Goal: Information Seeking & Learning: Check status

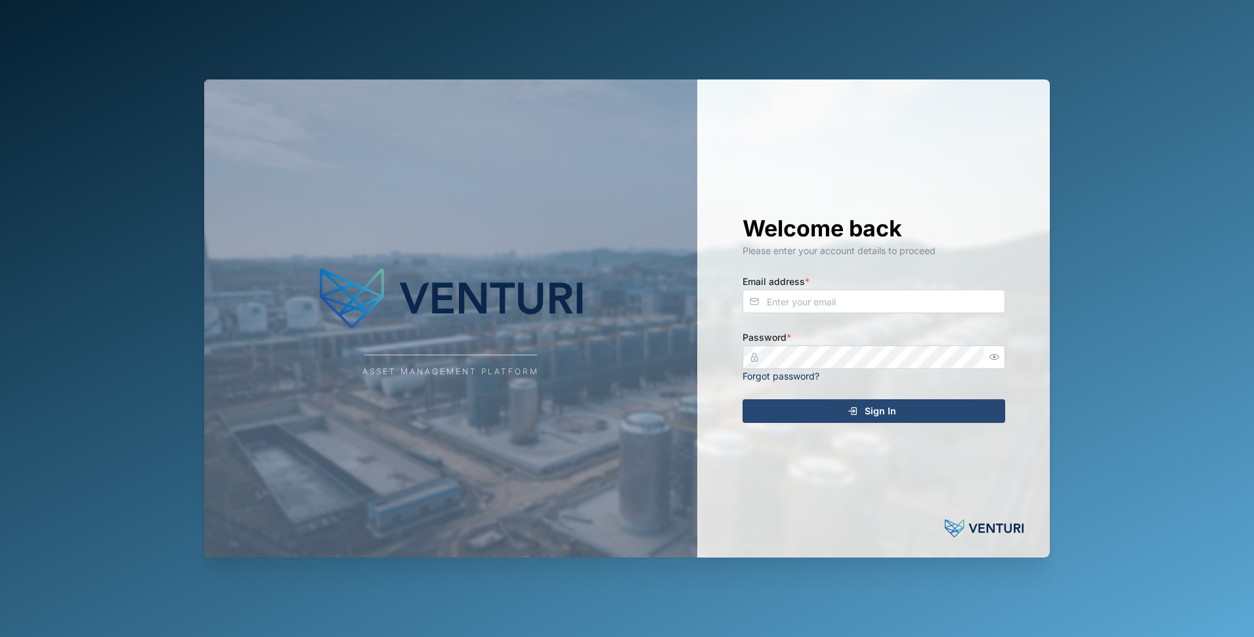
click at [813, 313] on div "Welcome back Please enter your account details to proceed Email address * Passw…" at bounding box center [873, 318] width 315 height 478
click at [819, 300] on input "Email address *" at bounding box center [874, 302] width 263 height 24
type input "[EMAIL_ADDRESS][DOMAIN_NAME]"
click at [0, 636] on com-1password-button at bounding box center [0, 637] width 0 height 0
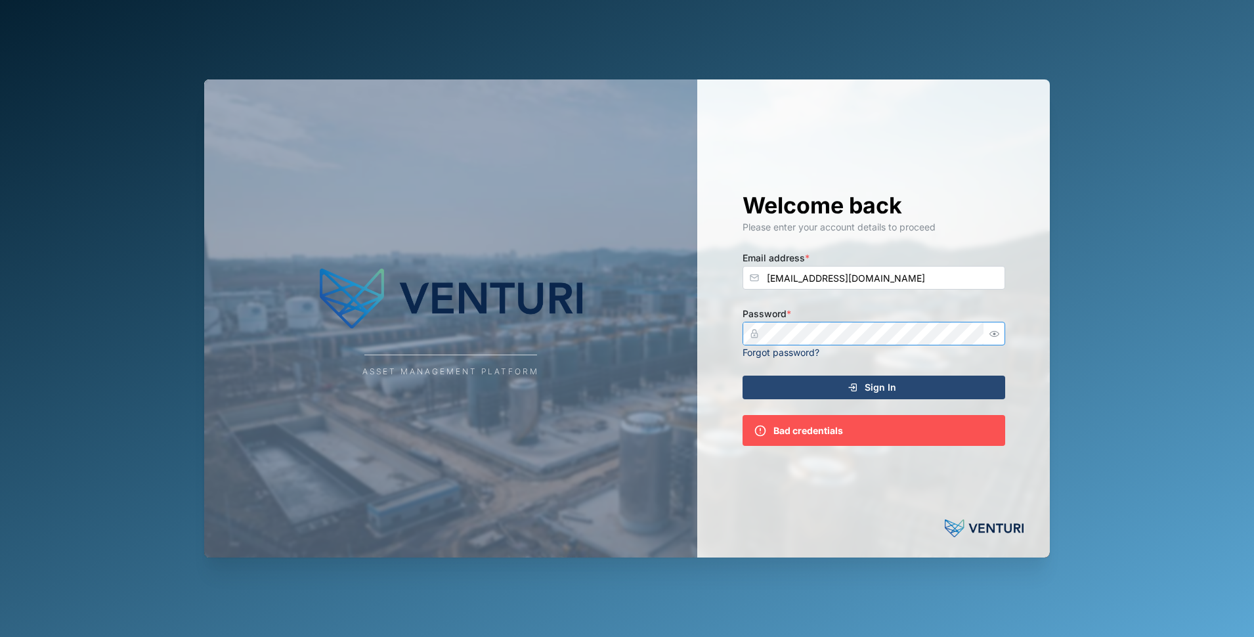
click at [540, 298] on div "Asset Management Platform Welcome back Please enter your account details to pro…" at bounding box center [627, 318] width 846 height 478
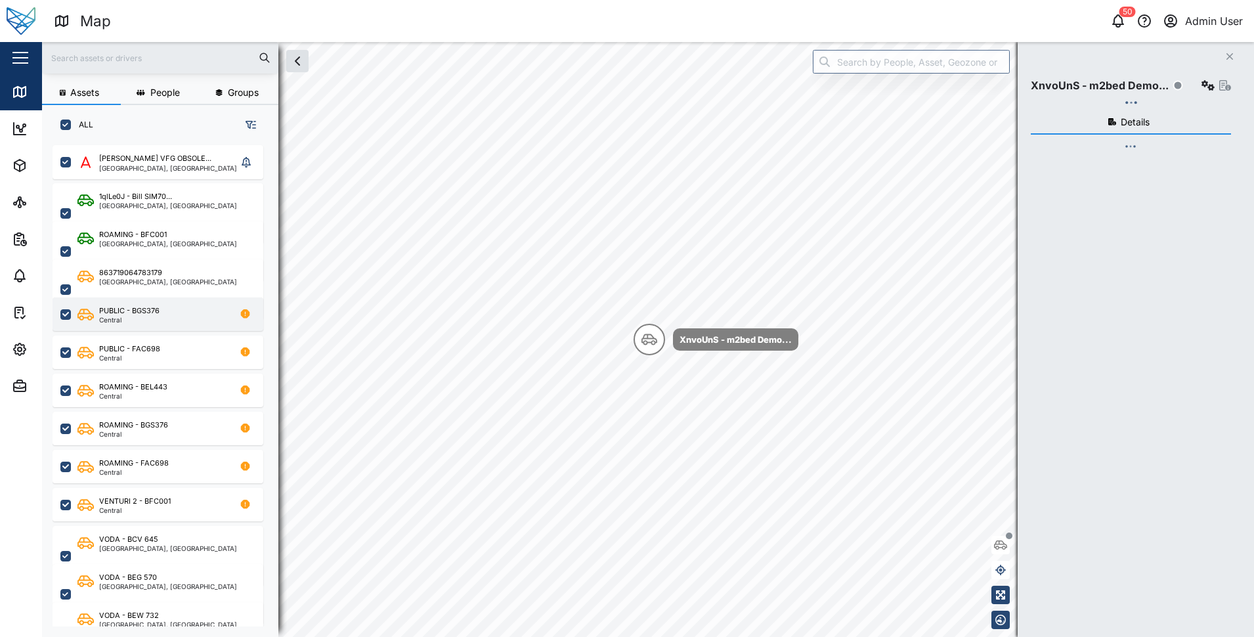
checkbox input "true"
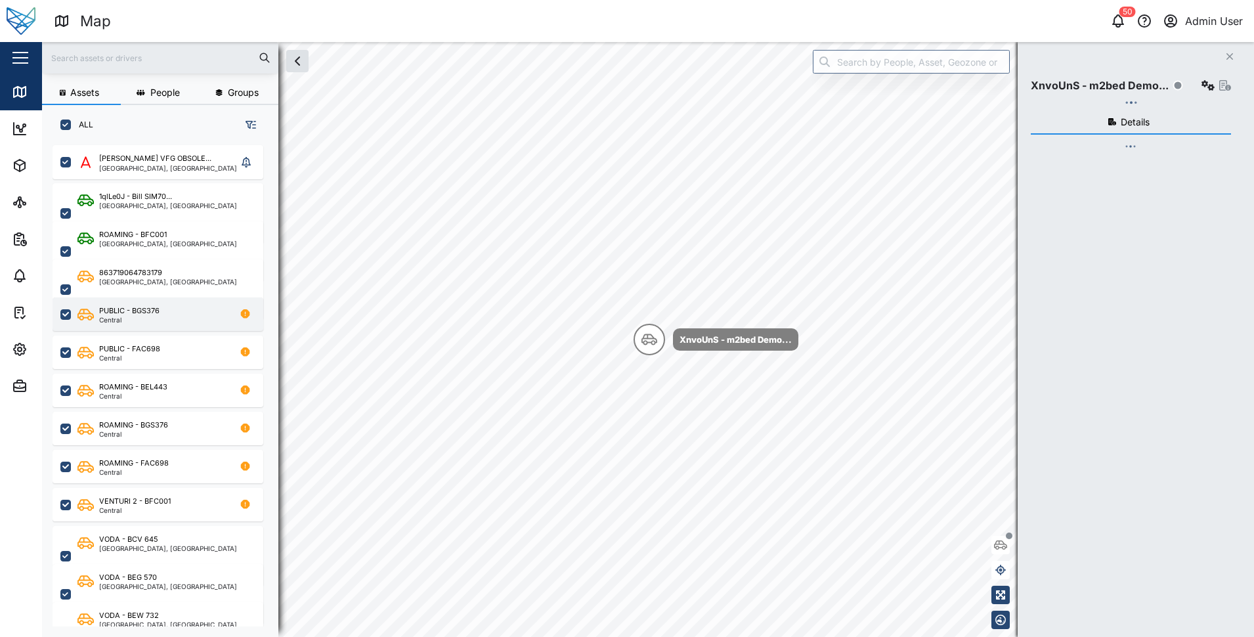
checkbox input "true"
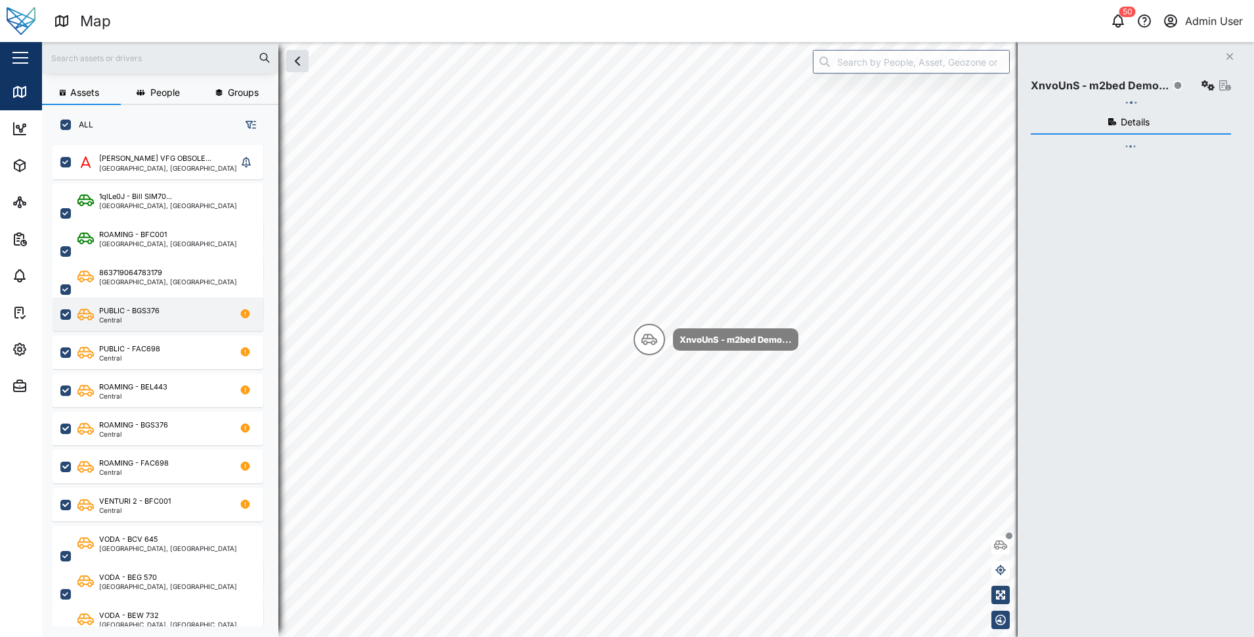
checkbox input "true"
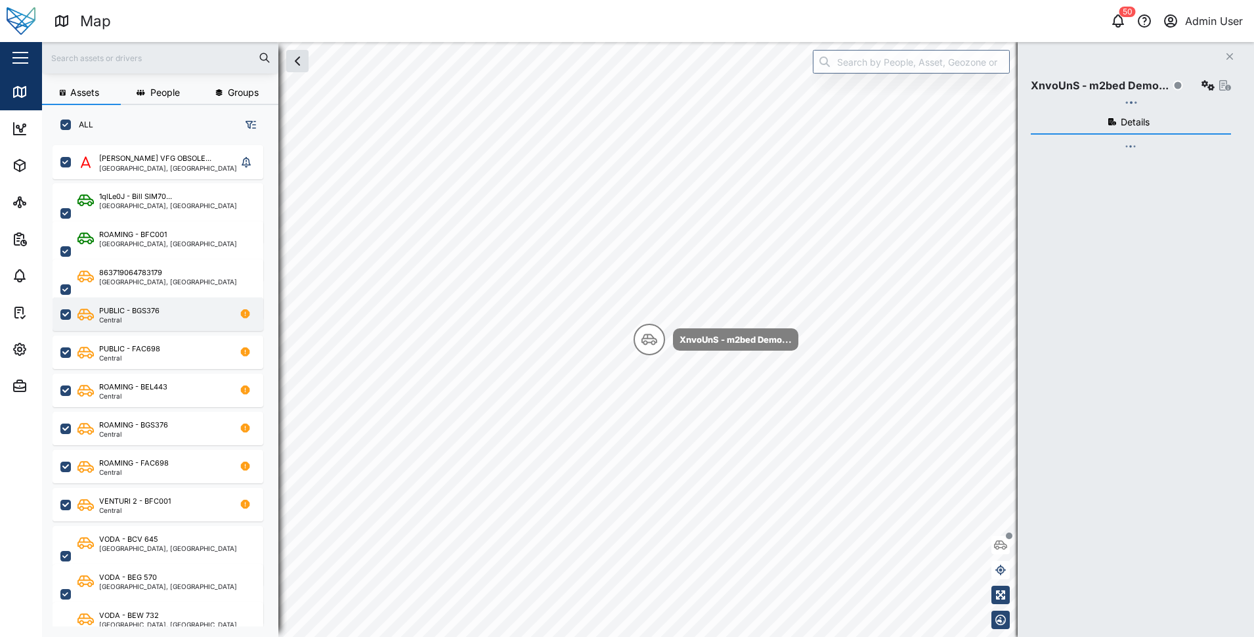
checkbox input "true"
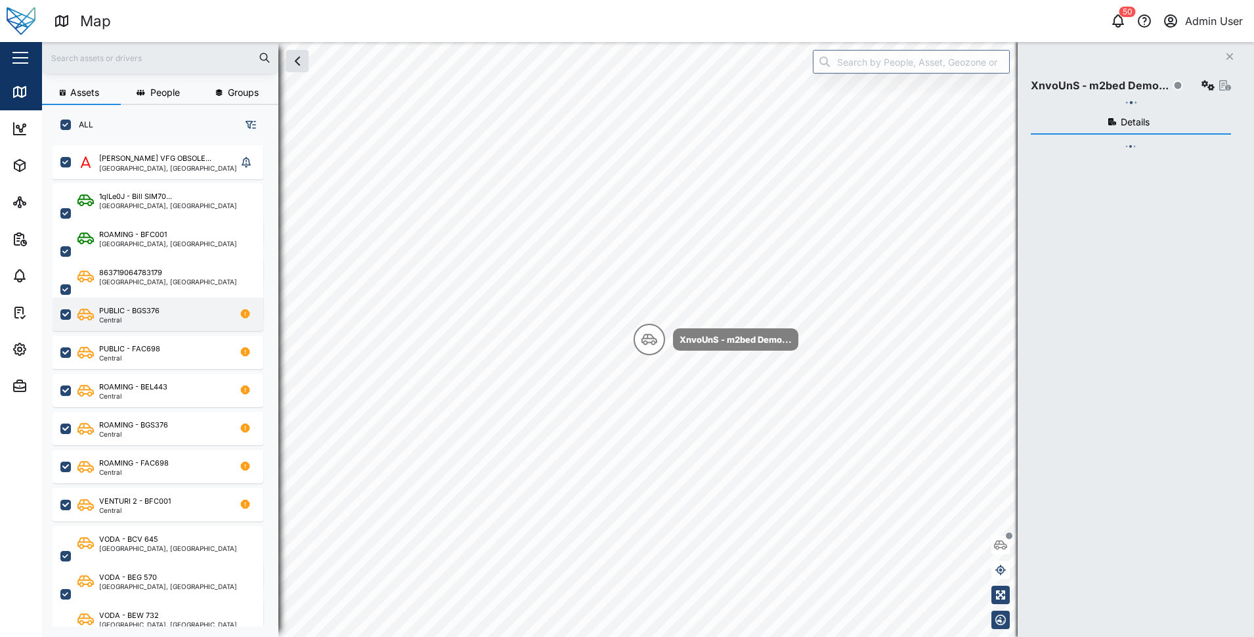
checkbox input "true"
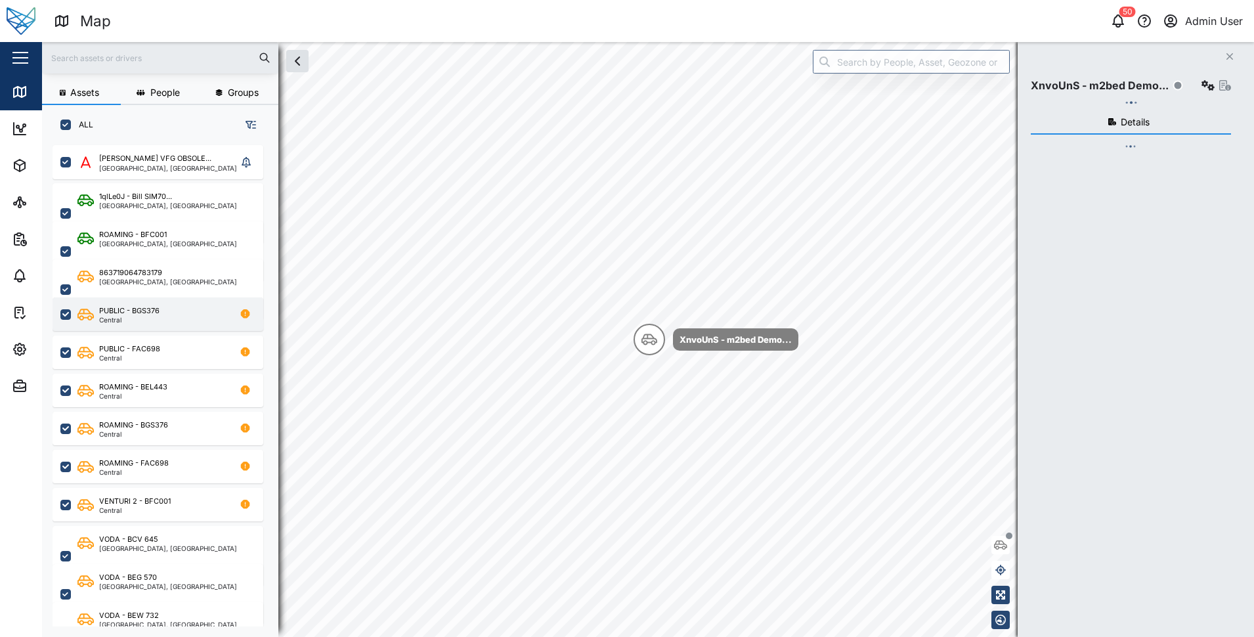
checkbox input "true"
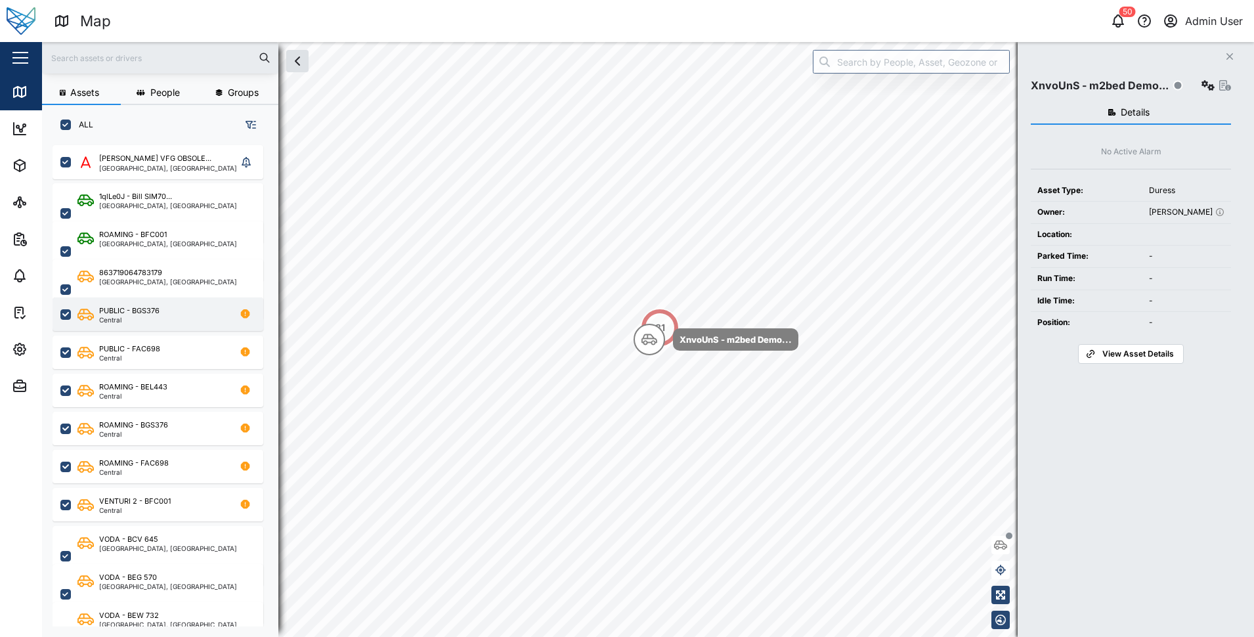
scroll to position [476, 206]
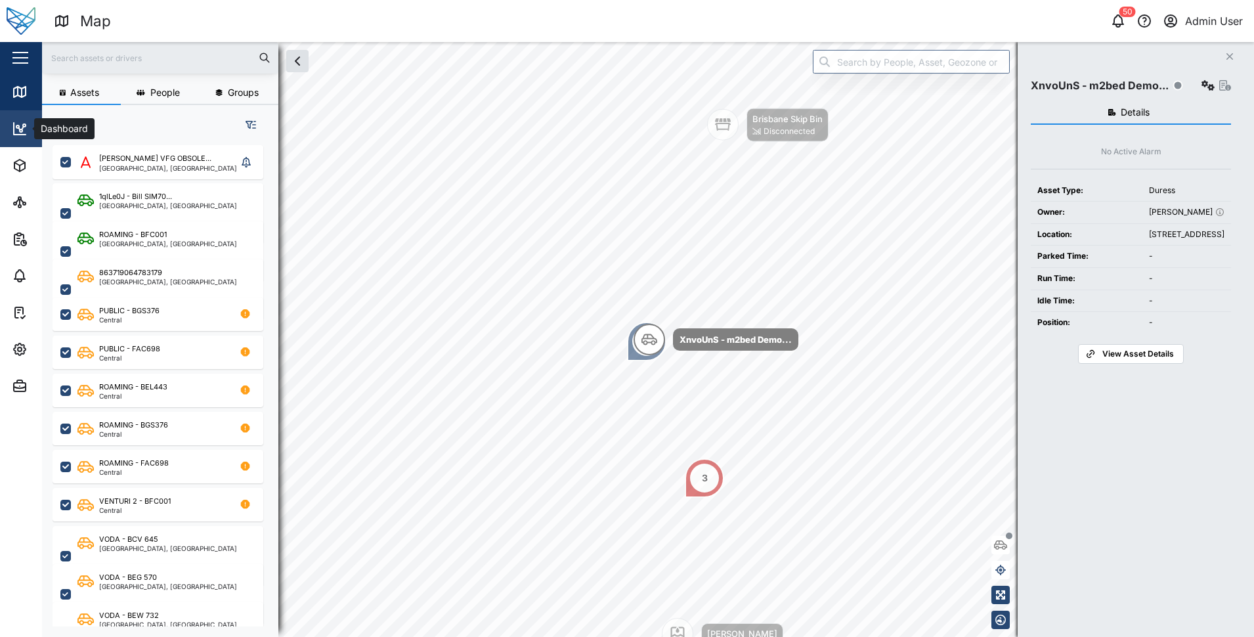
click at [22, 134] on icon at bounding box center [20, 129] width 12 height 12
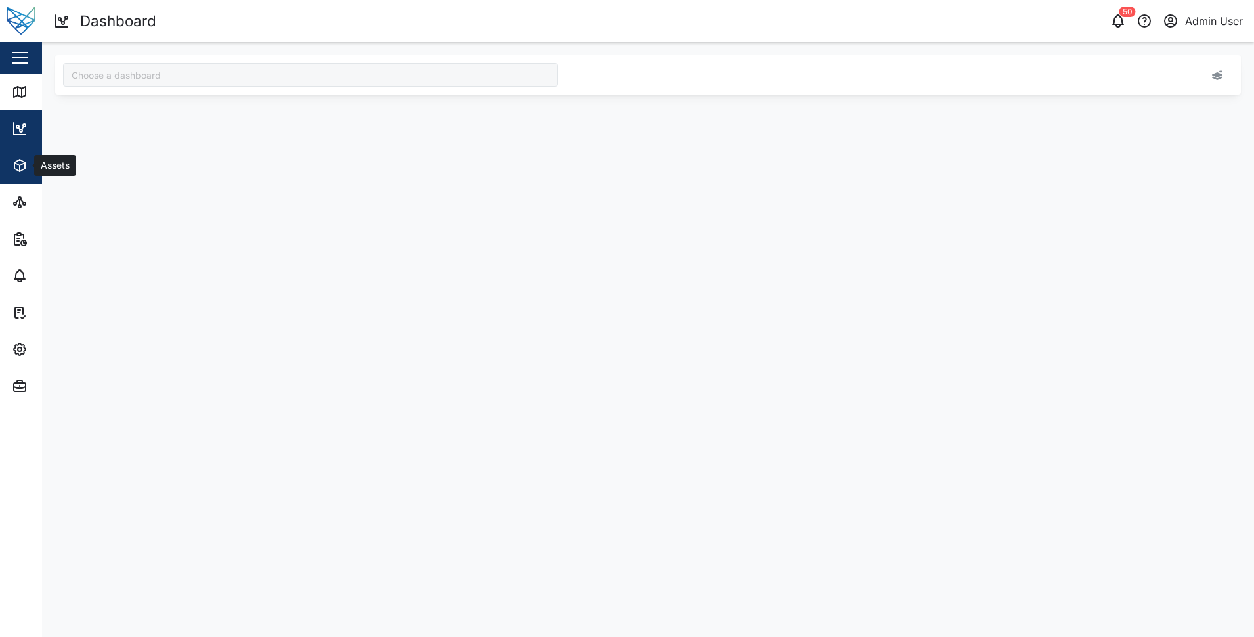
type input "Brisbane"
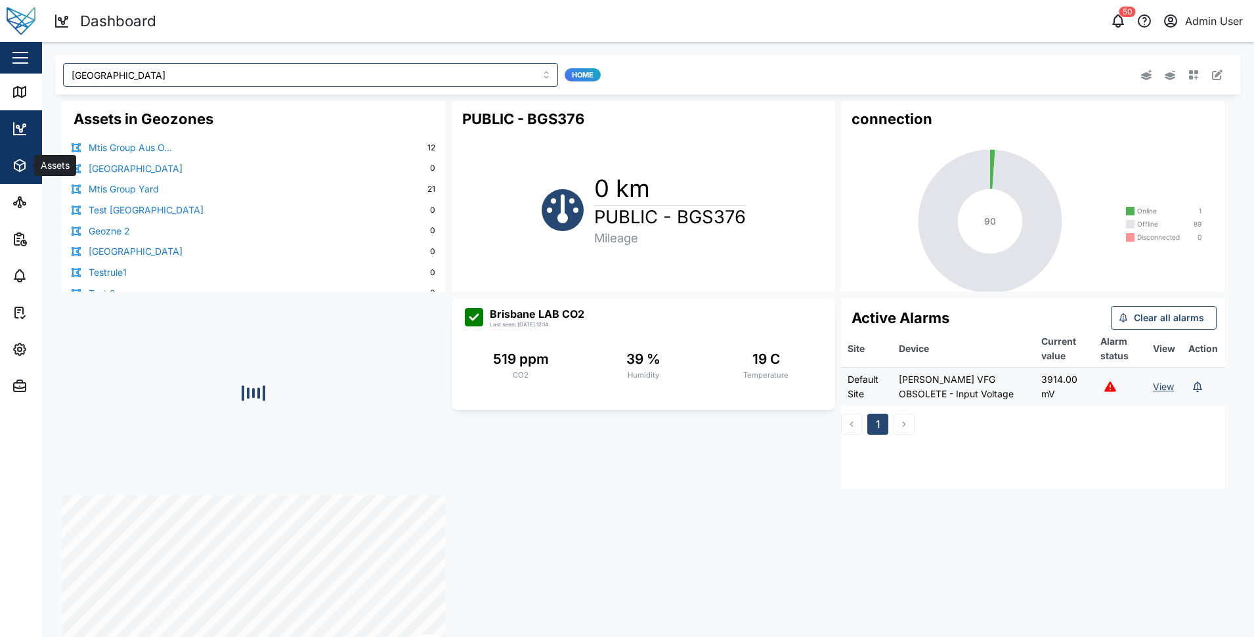
click at [25, 161] on icon "button" at bounding box center [20, 166] width 16 height 16
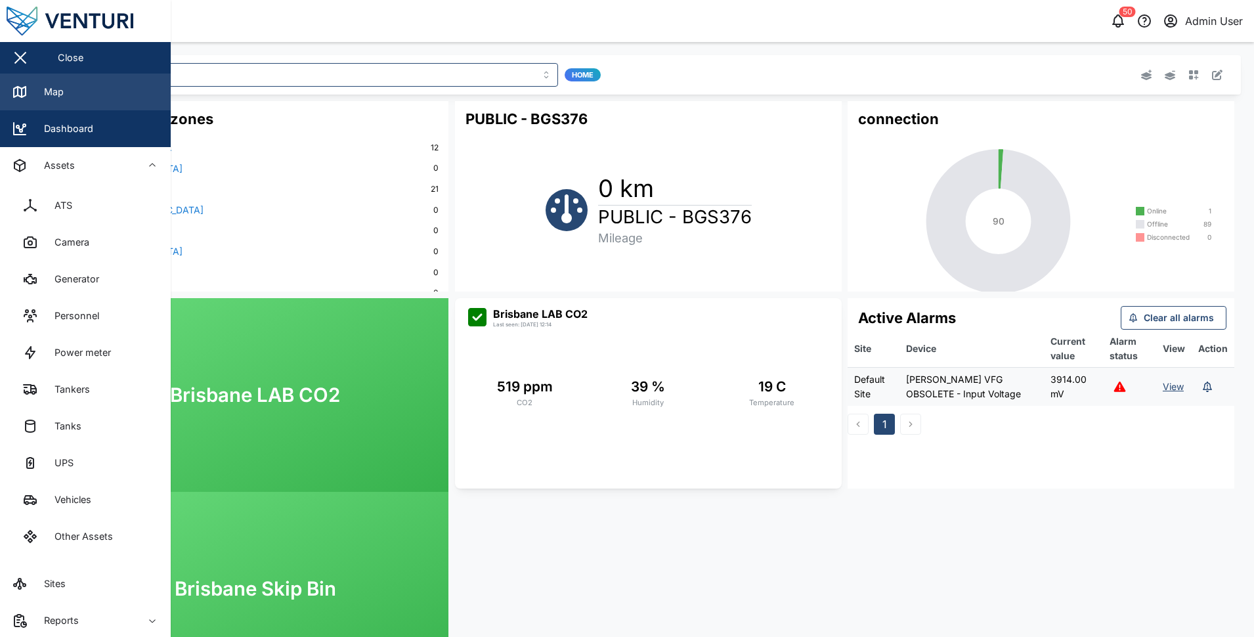
click at [40, 97] on div "Map" at bounding box center [49, 92] width 30 height 14
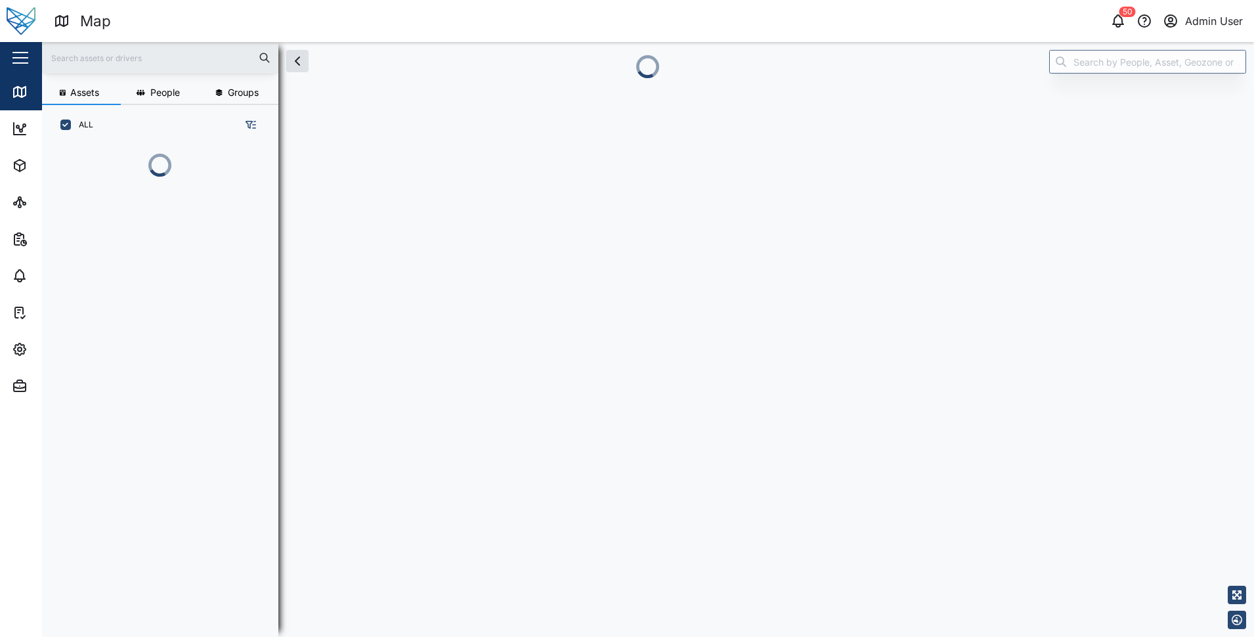
scroll to position [11, 11]
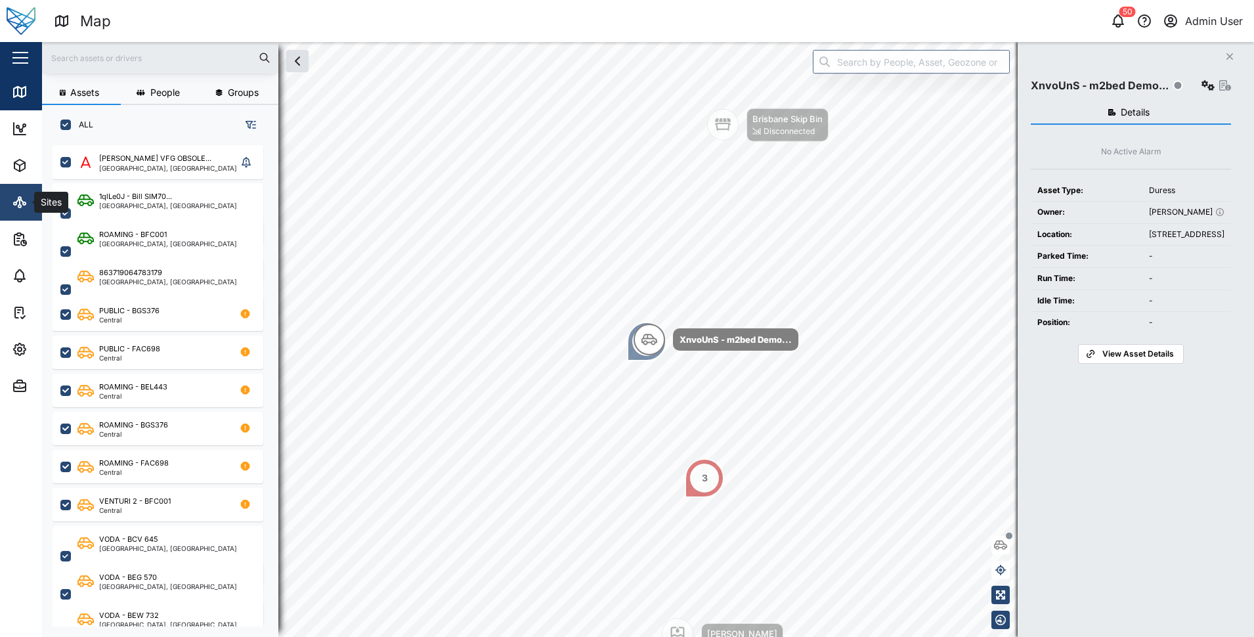
click at [26, 206] on icon at bounding box center [20, 202] width 16 height 16
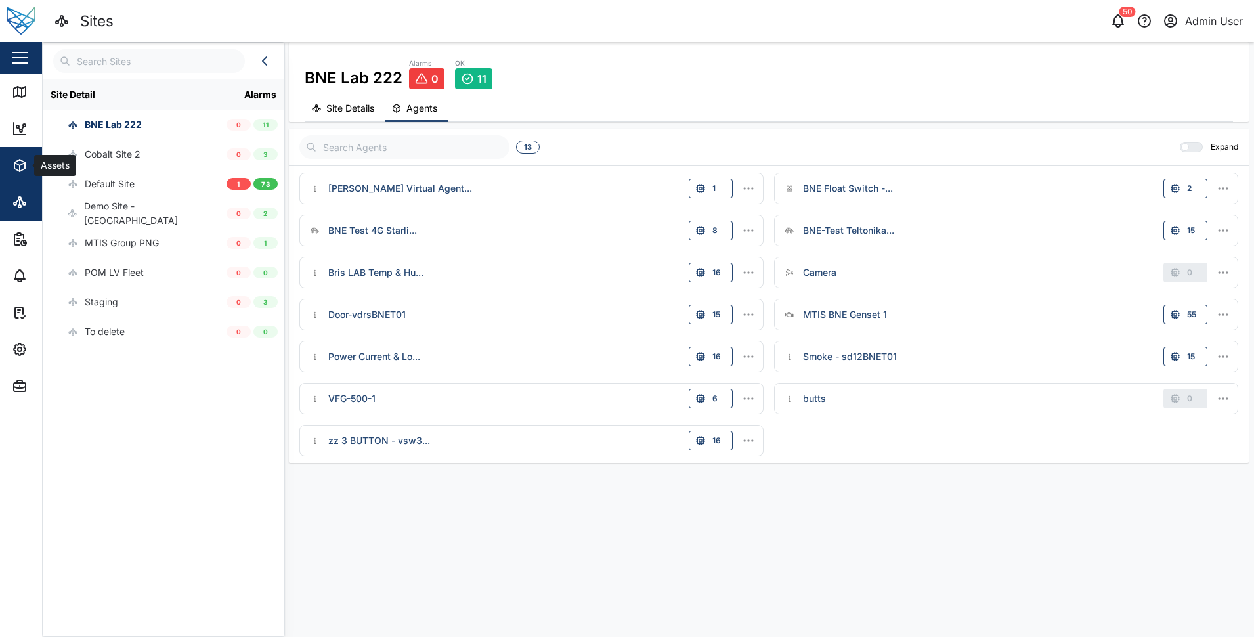
click at [11, 175] on button "Assets" at bounding box center [85, 165] width 171 height 37
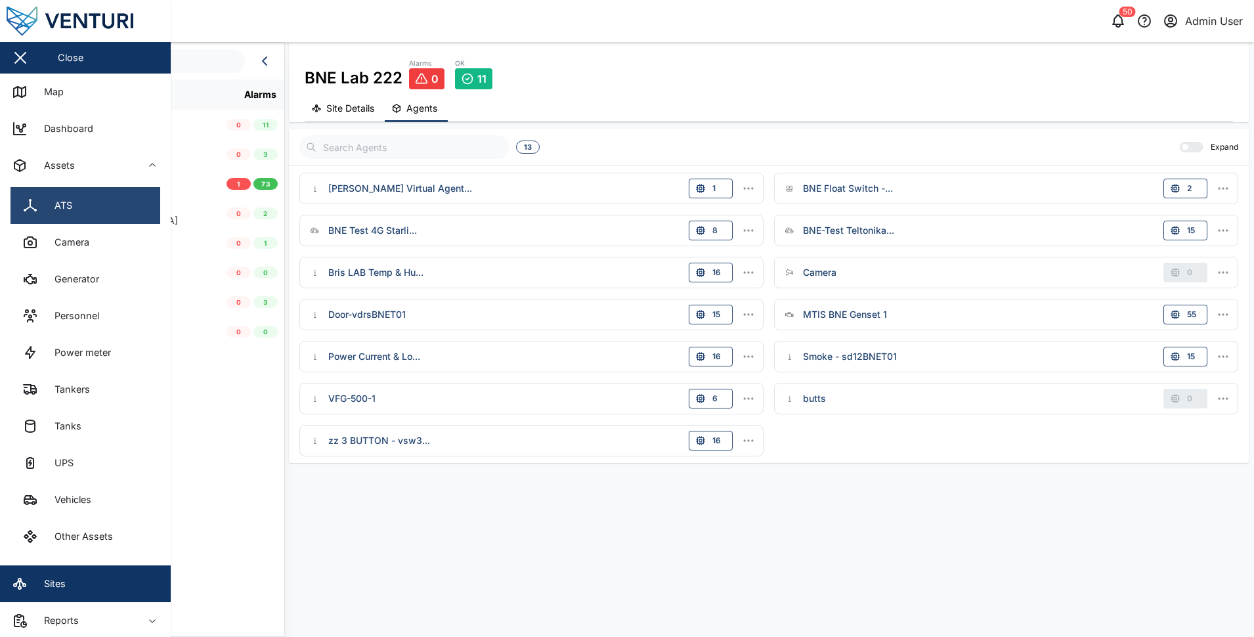
click at [14, 192] on link "ATS" at bounding box center [86, 205] width 150 height 37
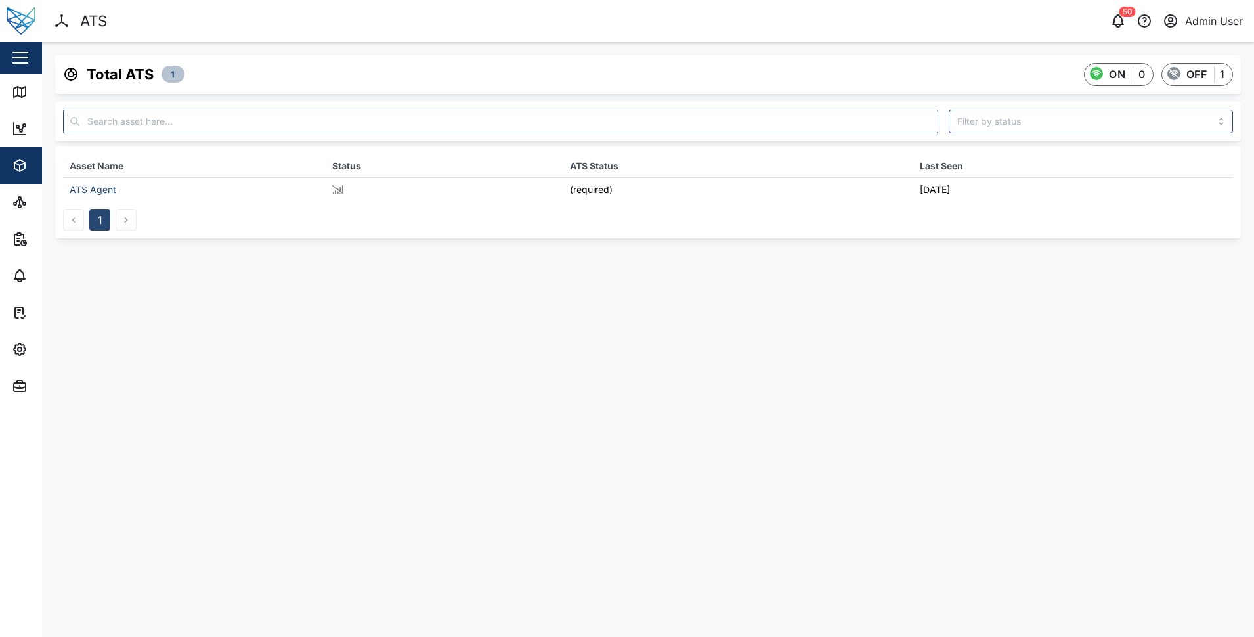
click at [42, 137] on div "Total ATS 1 ON 0 OFF 1 Asset Name Status ATS Status Last Seen ATS Agent (requir…" at bounding box center [648, 146] width 1212 height 209
click at [32, 156] on span "Assets" at bounding box center [71, 165] width 119 height 37
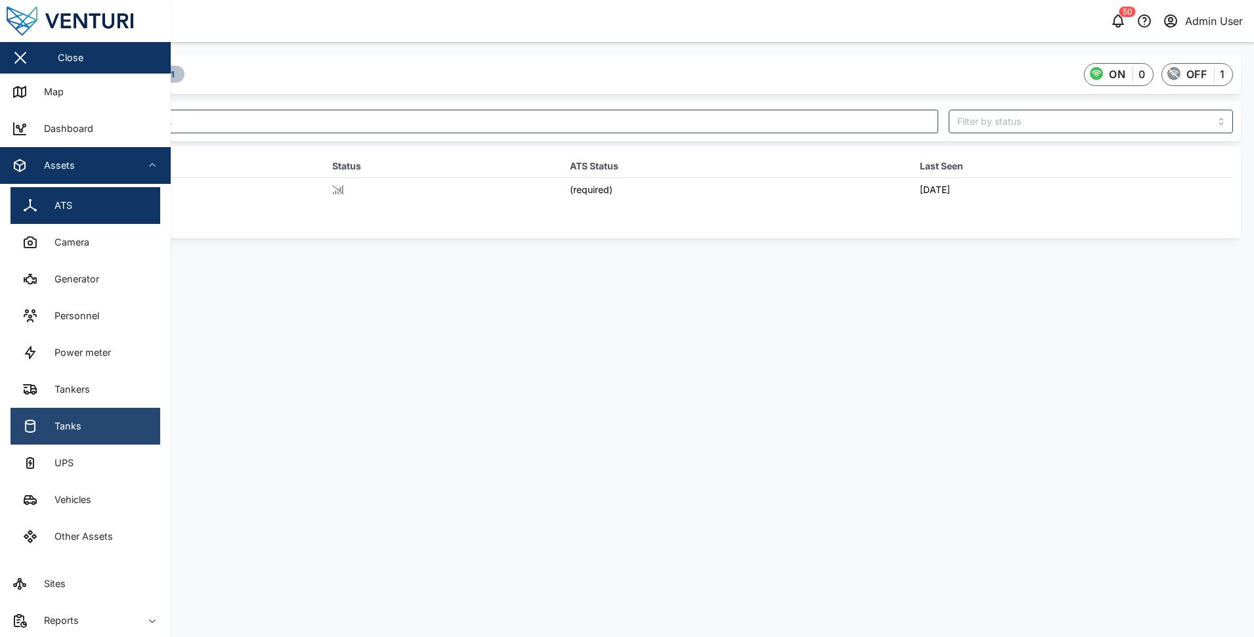
click at [79, 423] on div "Tanks" at bounding box center [63, 426] width 37 height 14
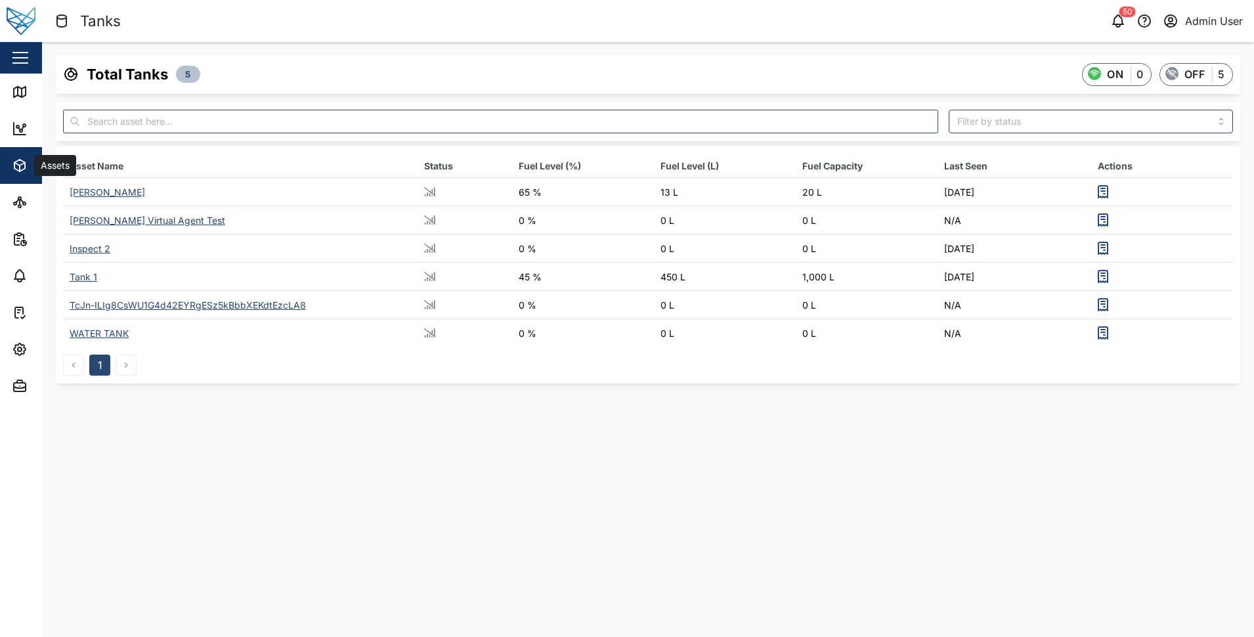
click at [20, 171] on icon "button" at bounding box center [20, 168] width 0 height 6
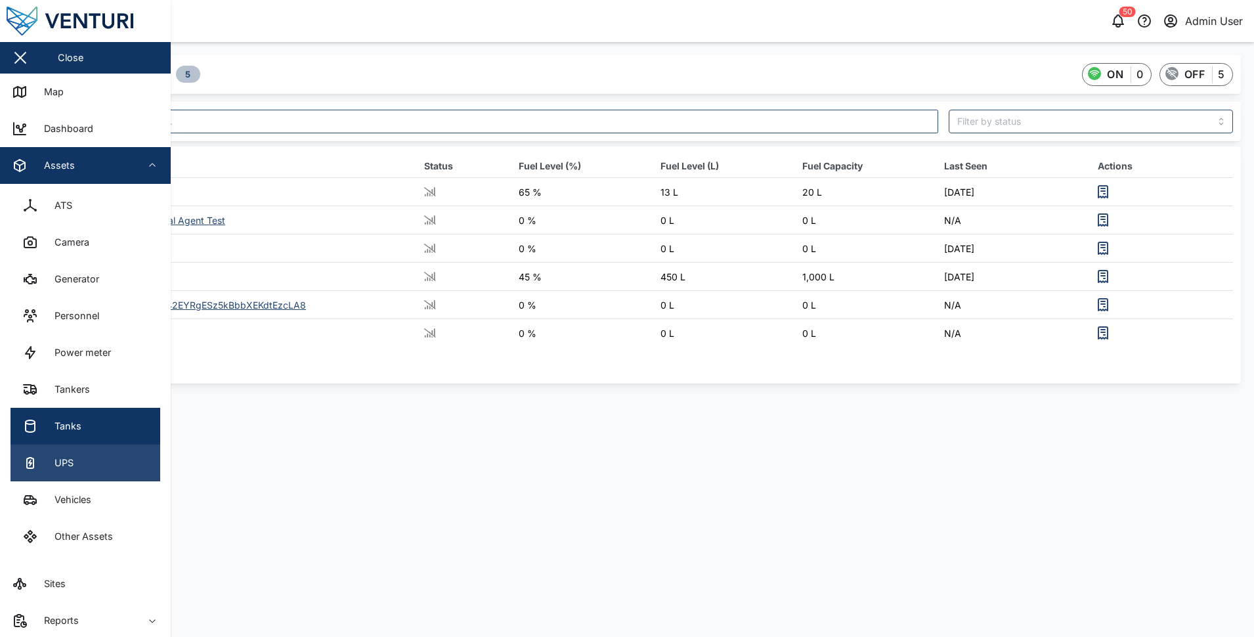
click at [57, 469] on div "UPS" at bounding box center [59, 463] width 29 height 14
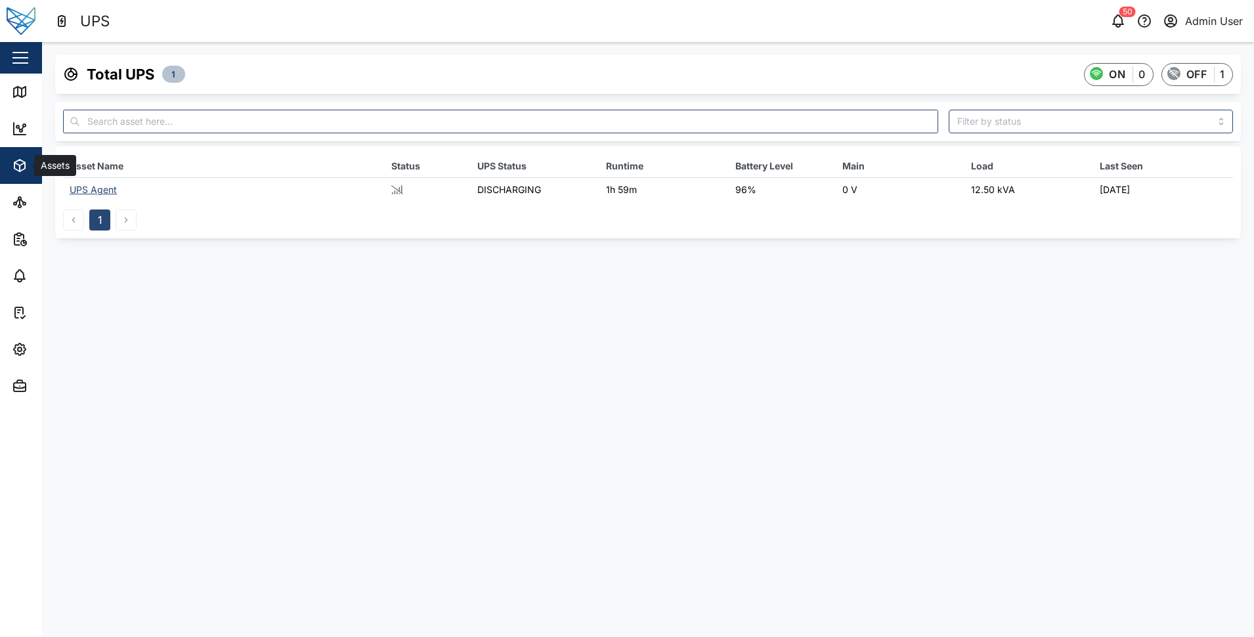
click at [33, 158] on div "Assets" at bounding box center [71, 166] width 119 height 16
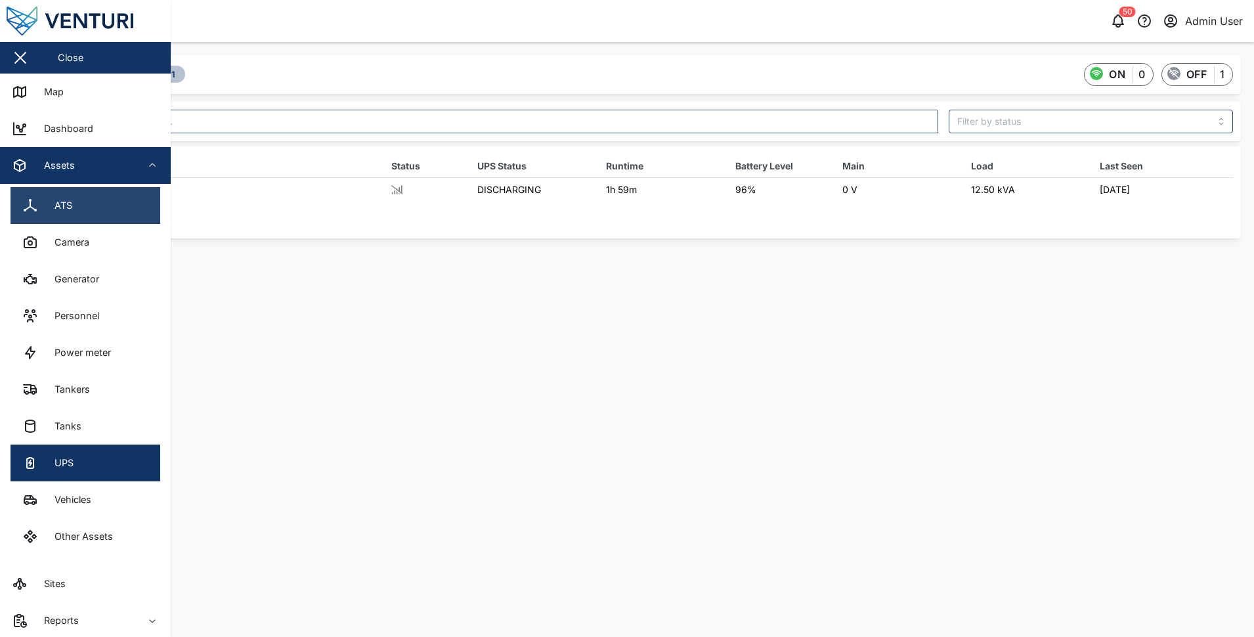
click at [41, 200] on div "ATS" at bounding box center [47, 206] width 50 height 16
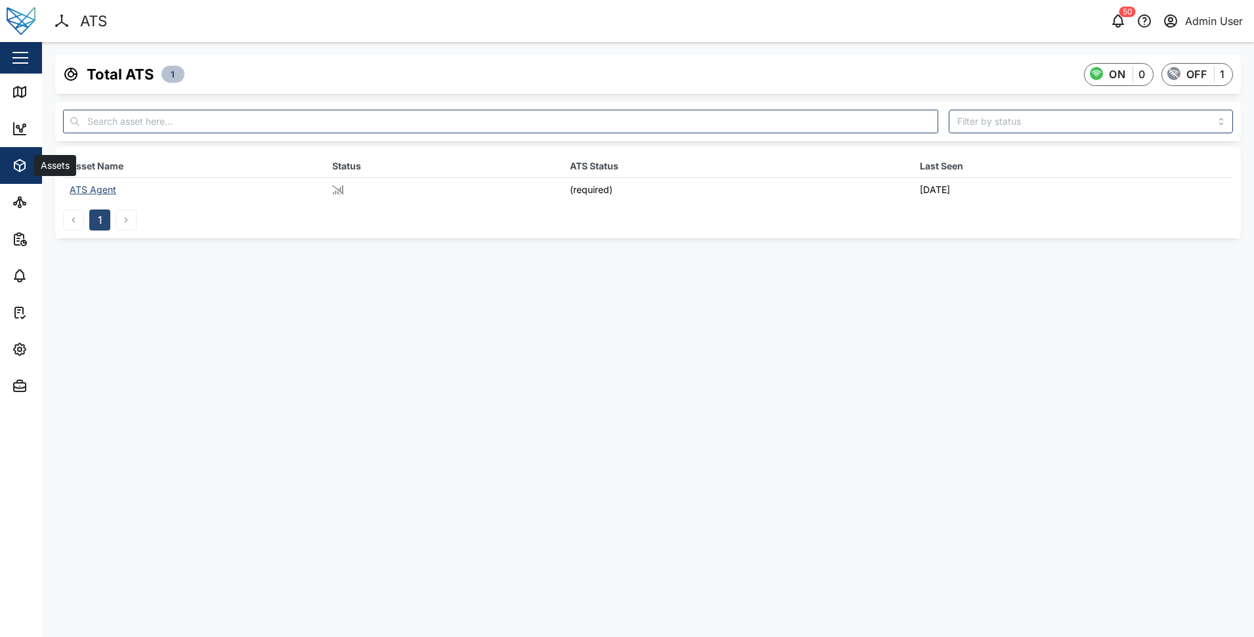
click at [34, 165] on div "Assets" at bounding box center [54, 165] width 41 height 14
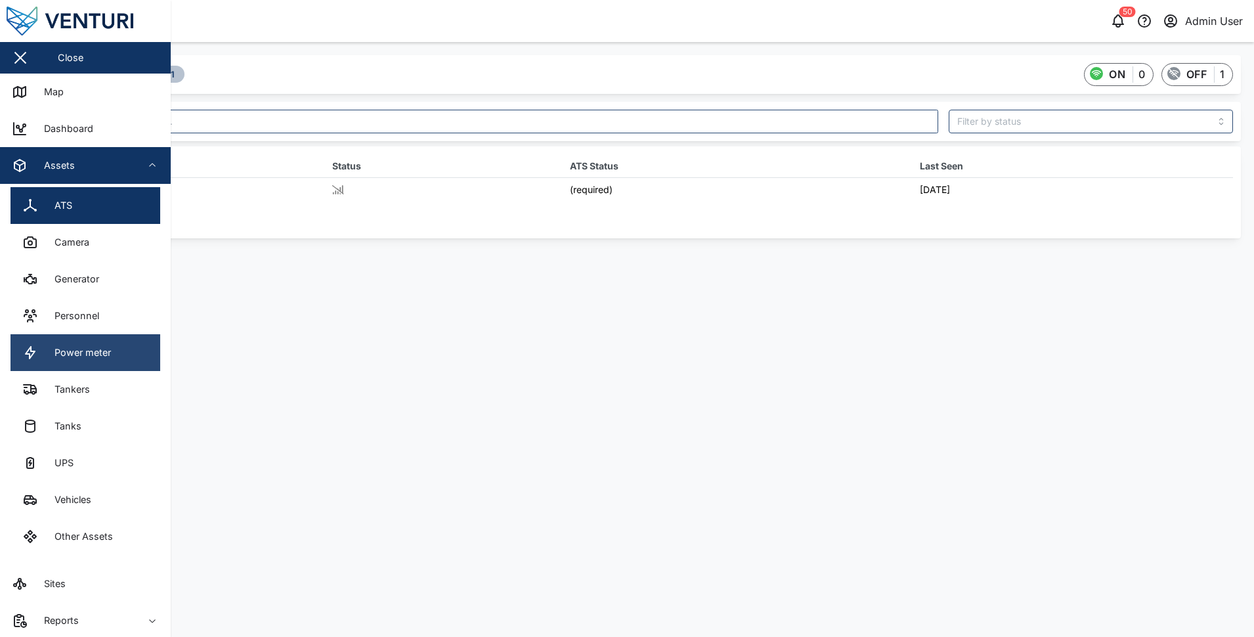
click at [66, 361] on link "Power meter" at bounding box center [86, 352] width 150 height 37
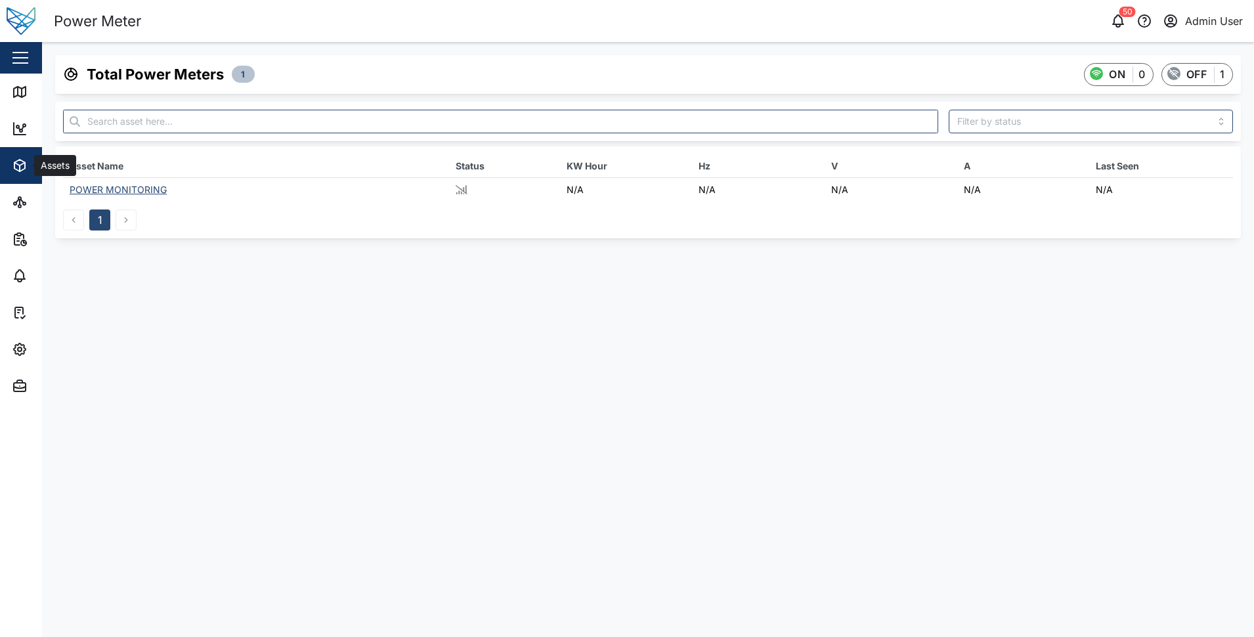
click at [18, 167] on icon "button" at bounding box center [20, 166] width 16 height 16
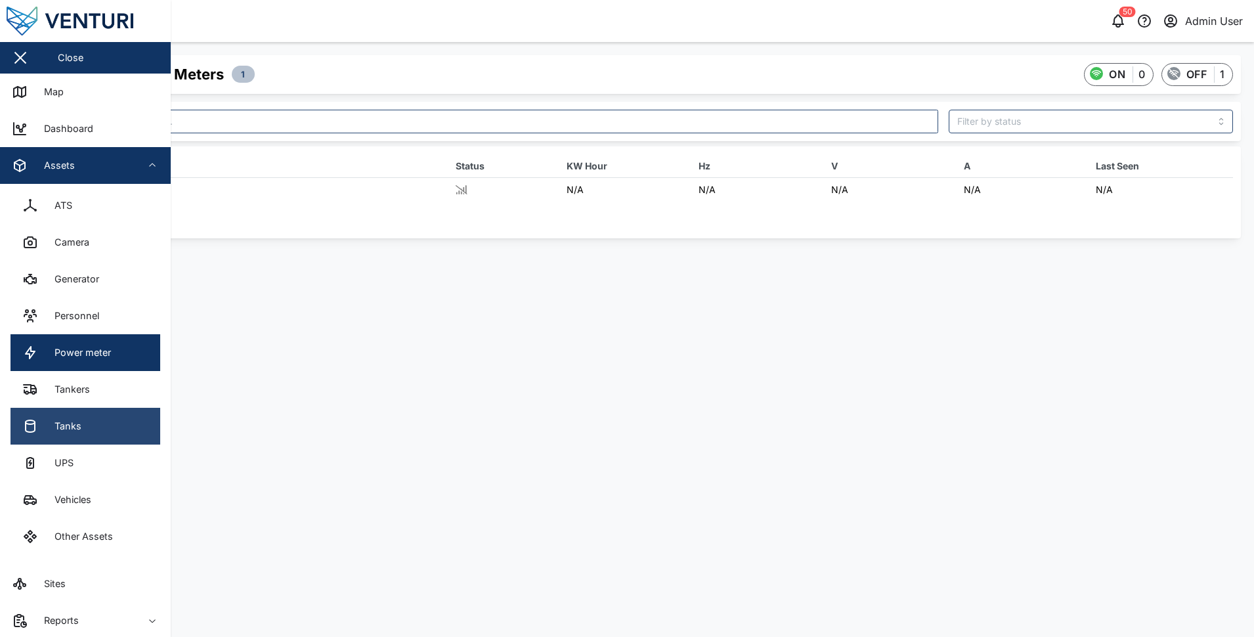
click at [68, 423] on div "Tanks" at bounding box center [63, 426] width 37 height 14
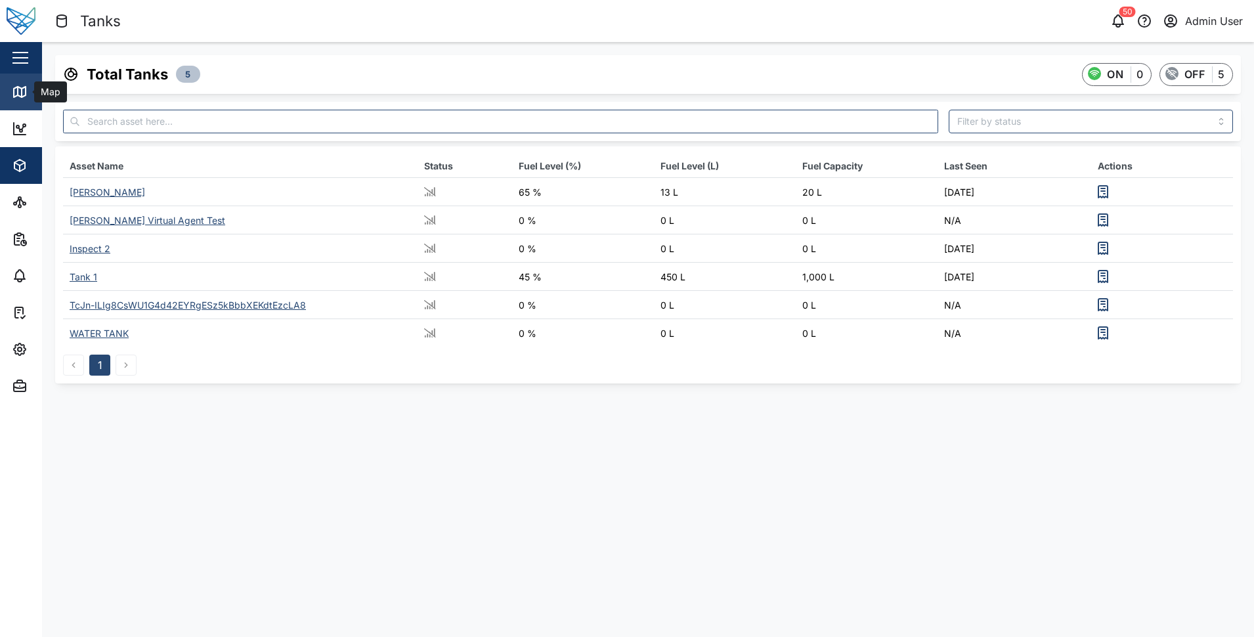
click at [25, 95] on icon at bounding box center [20, 92] width 12 height 11
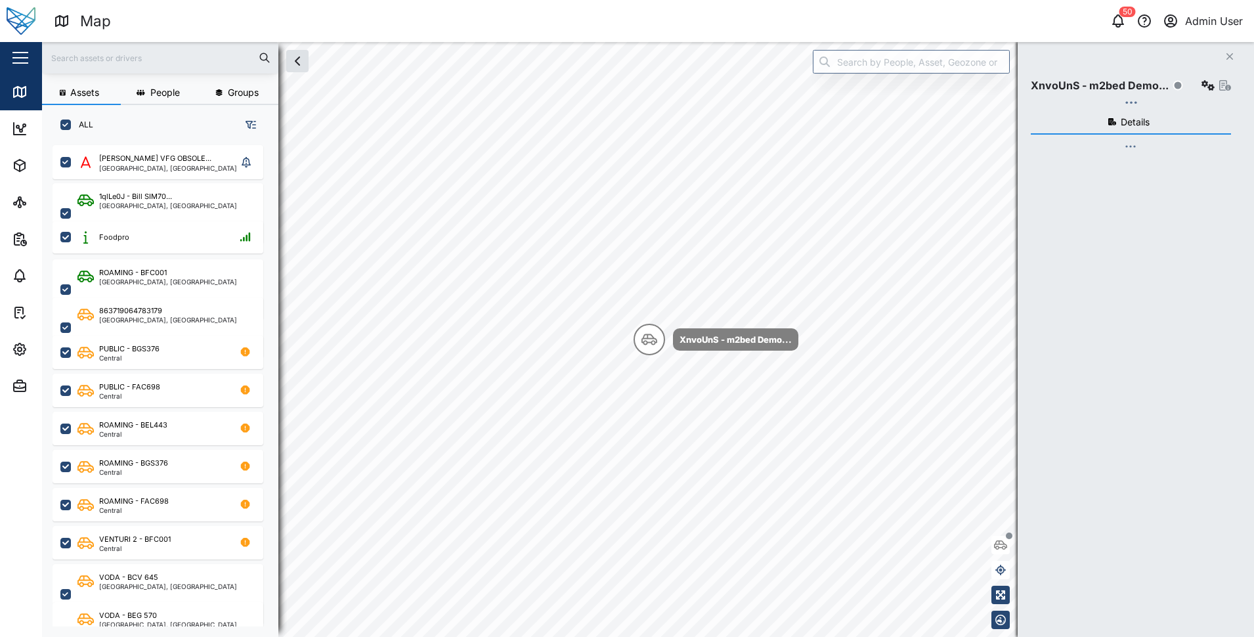
checkbox input "true"
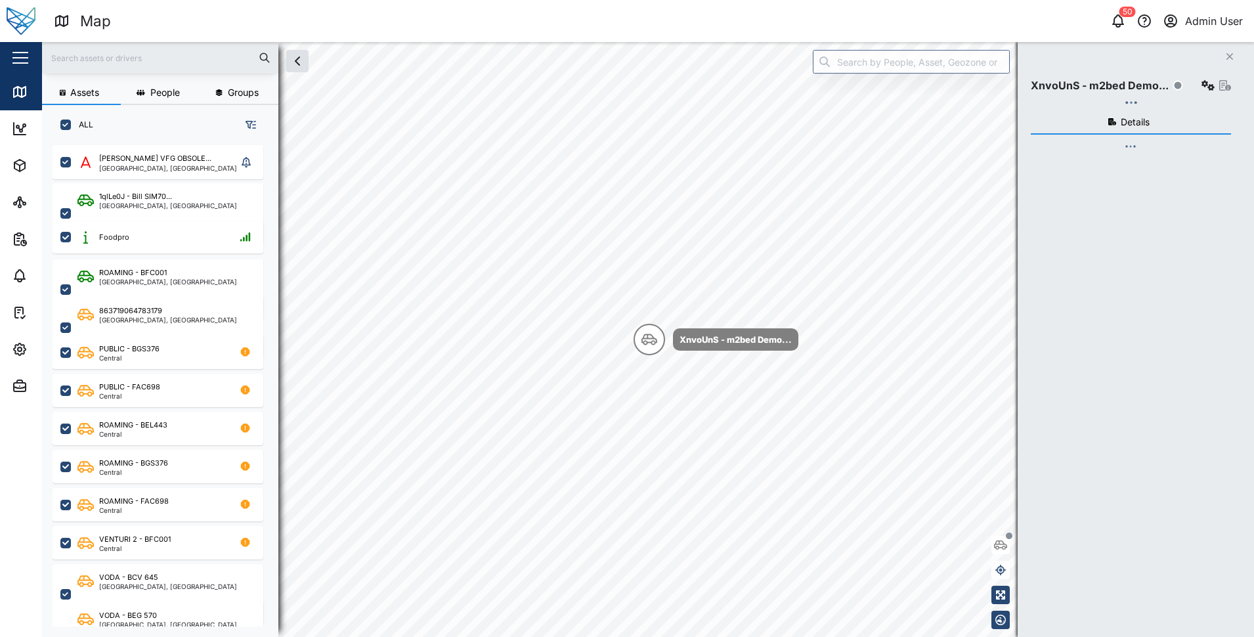
checkbox input "true"
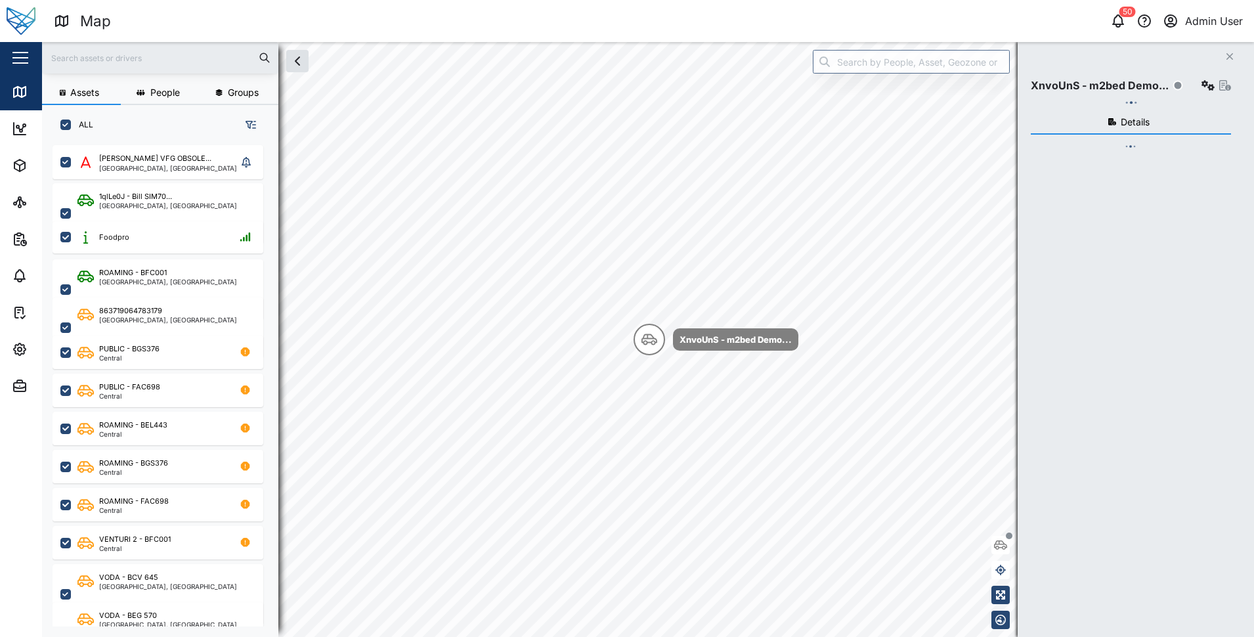
checkbox input "true"
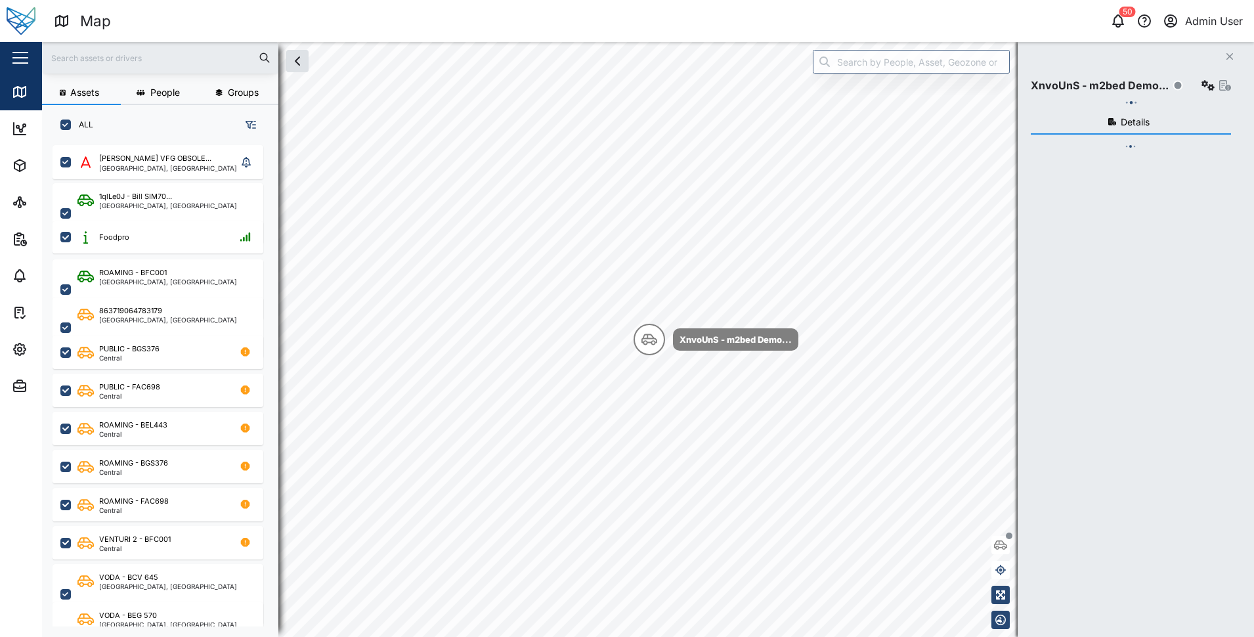
checkbox input "true"
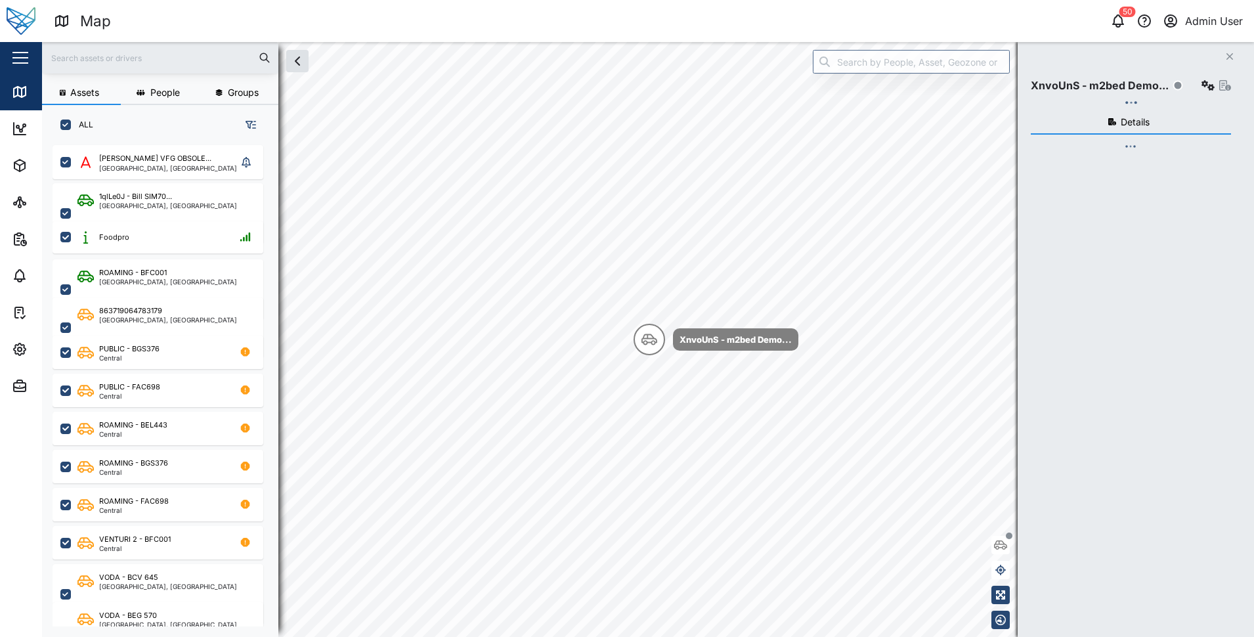
checkbox input "true"
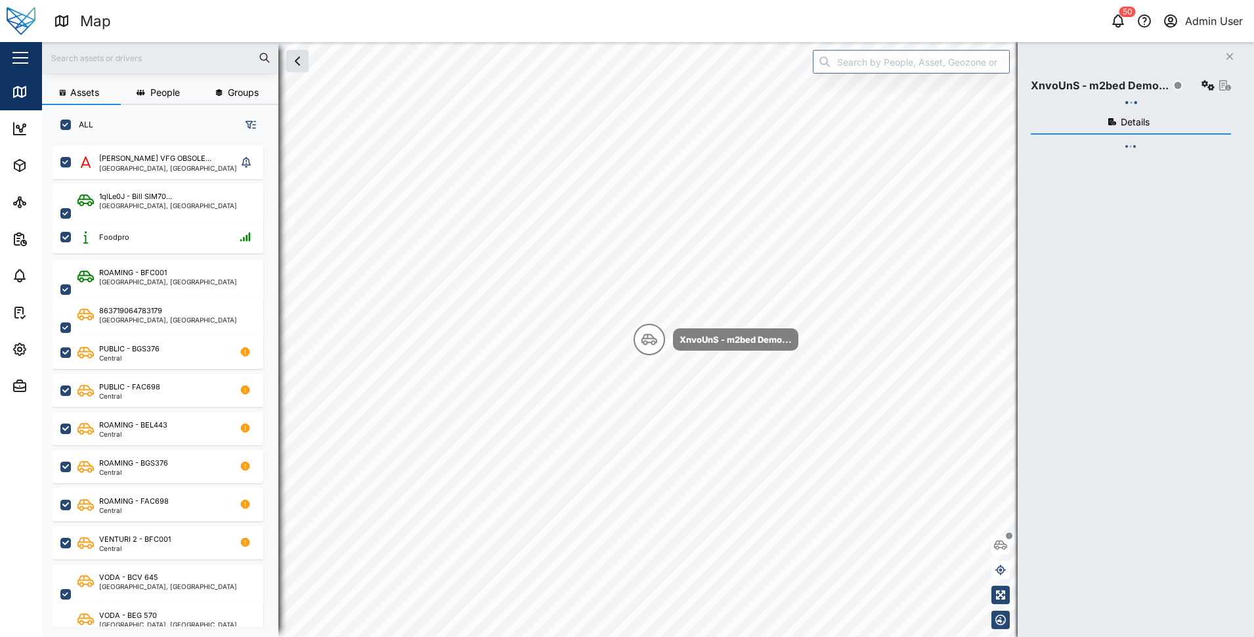
checkbox input "true"
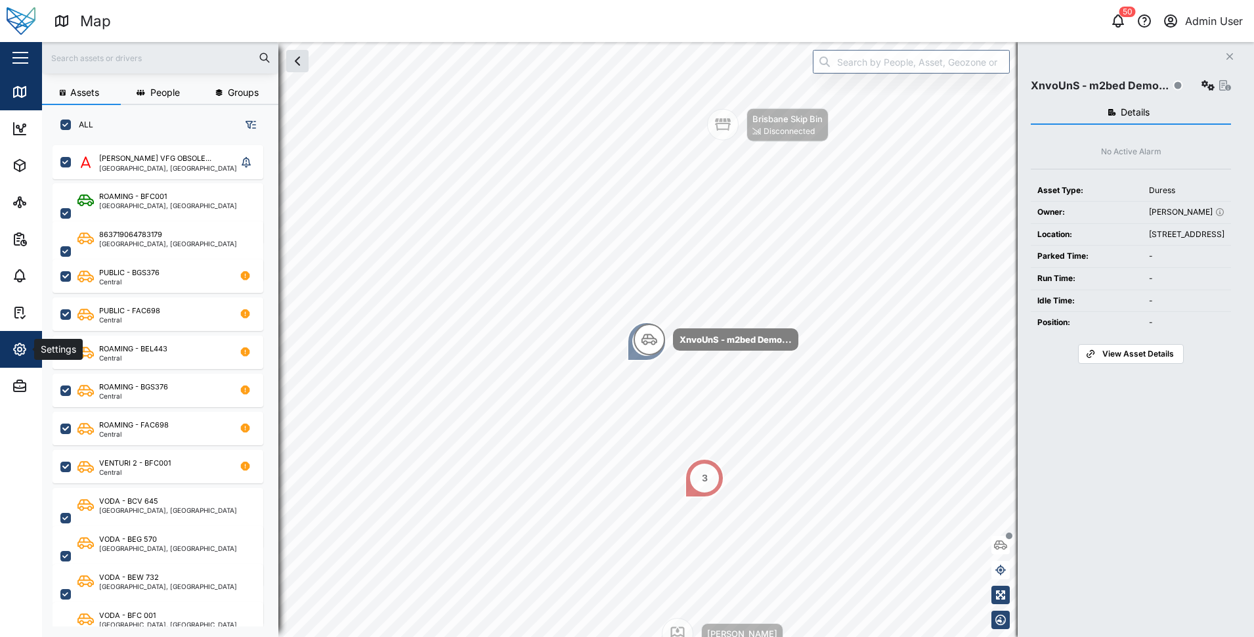
click at [24, 345] on icon "button" at bounding box center [20, 349] width 12 height 12
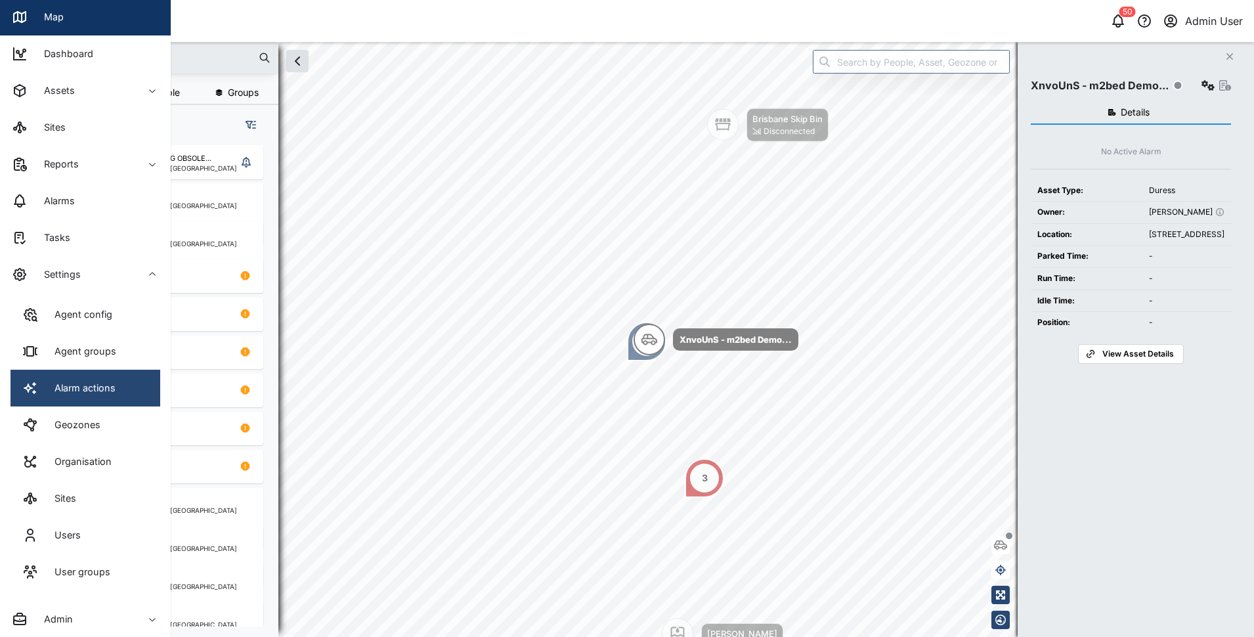
scroll to position [76, 0]
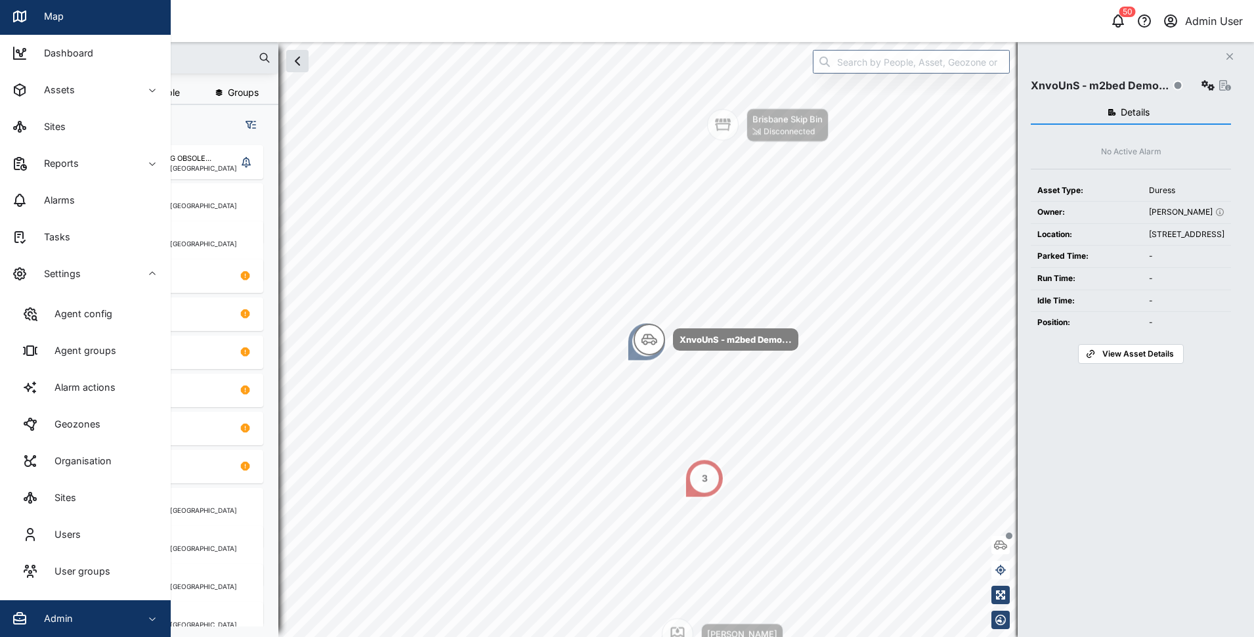
click at [56, 613] on div "Admin" at bounding box center [53, 618] width 39 height 14
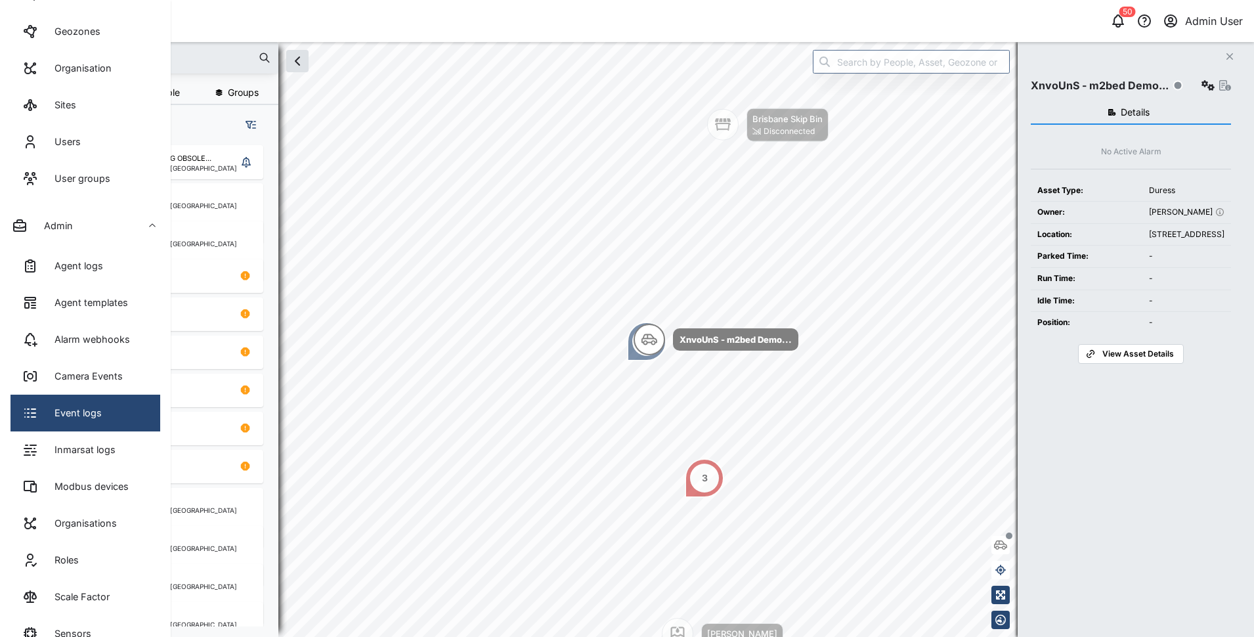
scroll to position [469, 0]
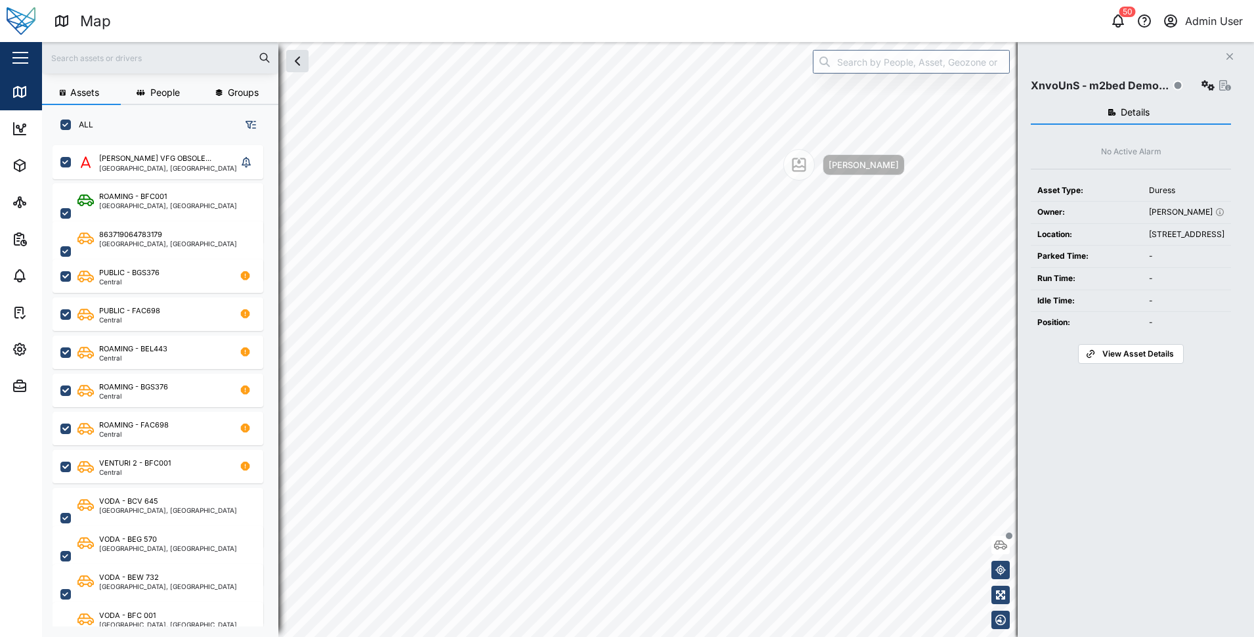
click at [98, 54] on input "text" at bounding box center [160, 58] width 221 height 20
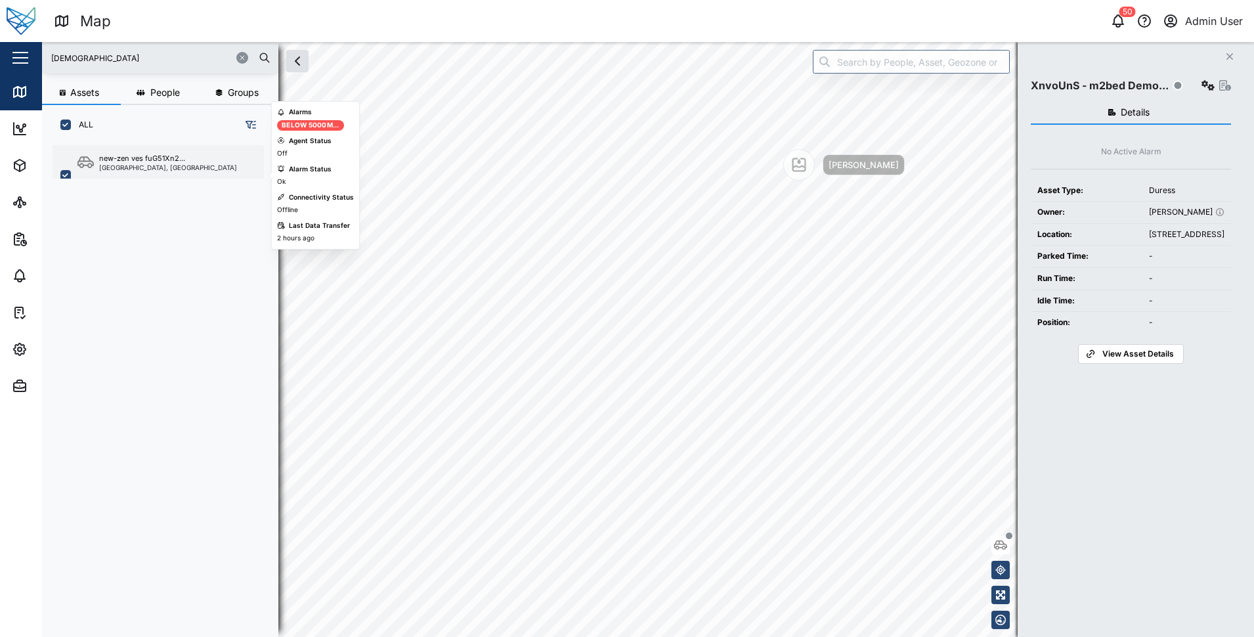
type input "zen"
click at [136, 165] on div "National Capital District, Southern Region" at bounding box center [168, 167] width 138 height 7
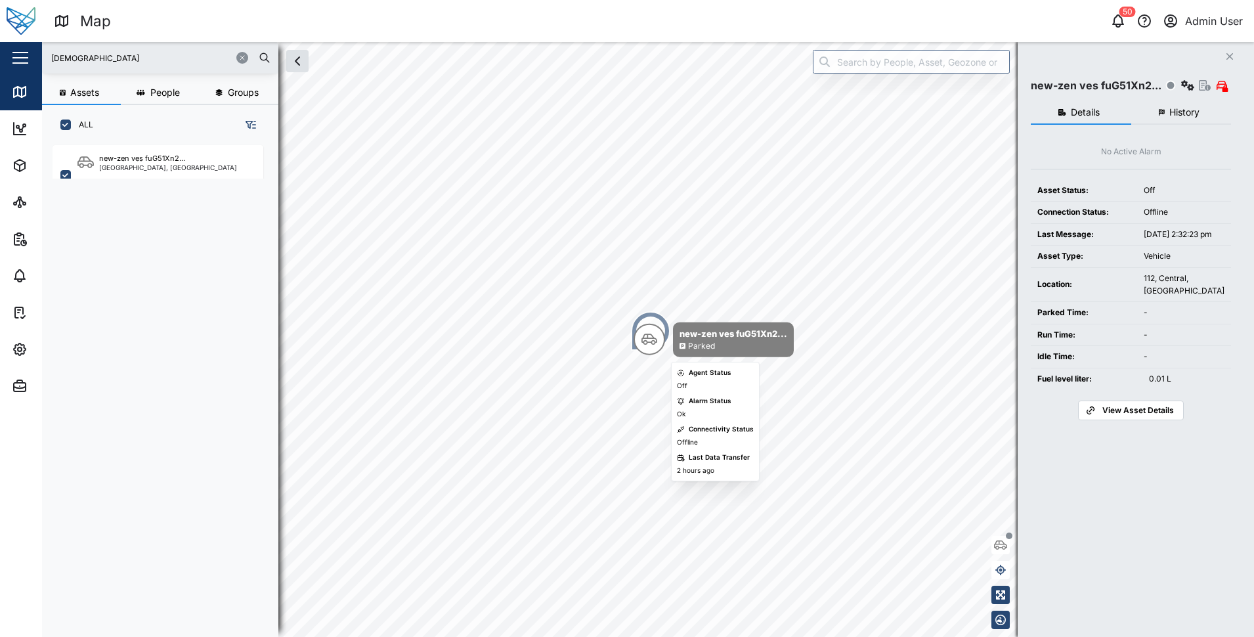
click at [714, 342] on div "Parked" at bounding box center [701, 346] width 27 height 12
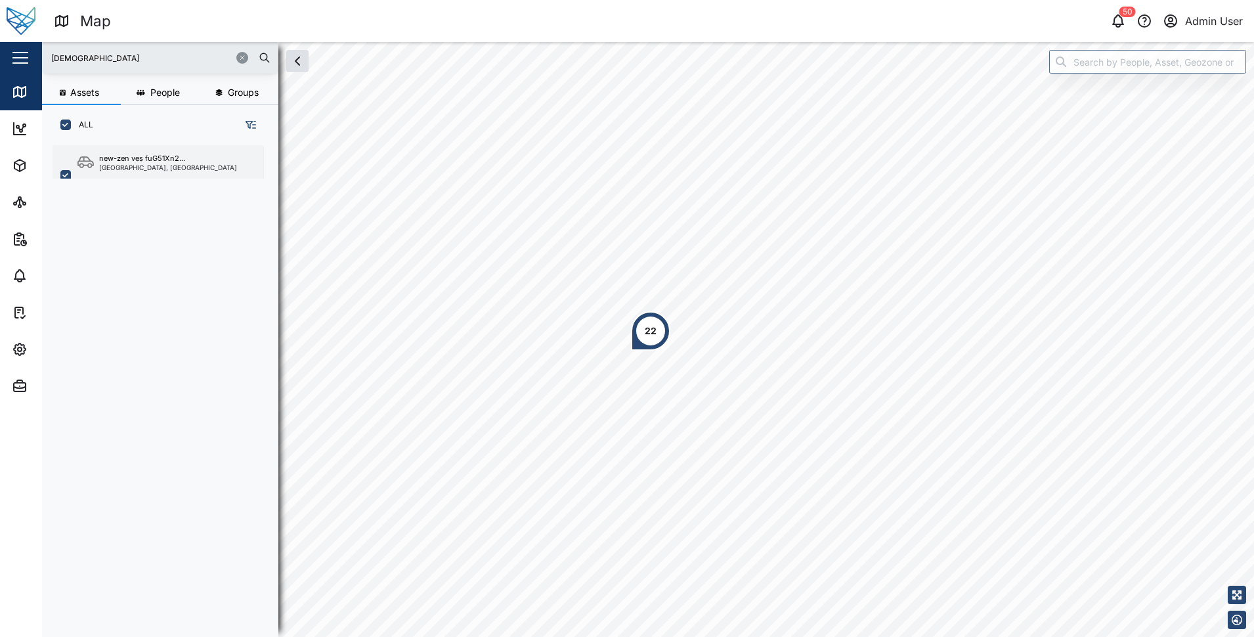
click at [175, 179] on div "new-zen ves fuG51Xn2... National Capital District, Southern Region" at bounding box center [165, 384] width 225 height 486
click at [183, 163] on div "new-zen ves fuG51Xn2..." at bounding box center [142, 158] width 86 height 11
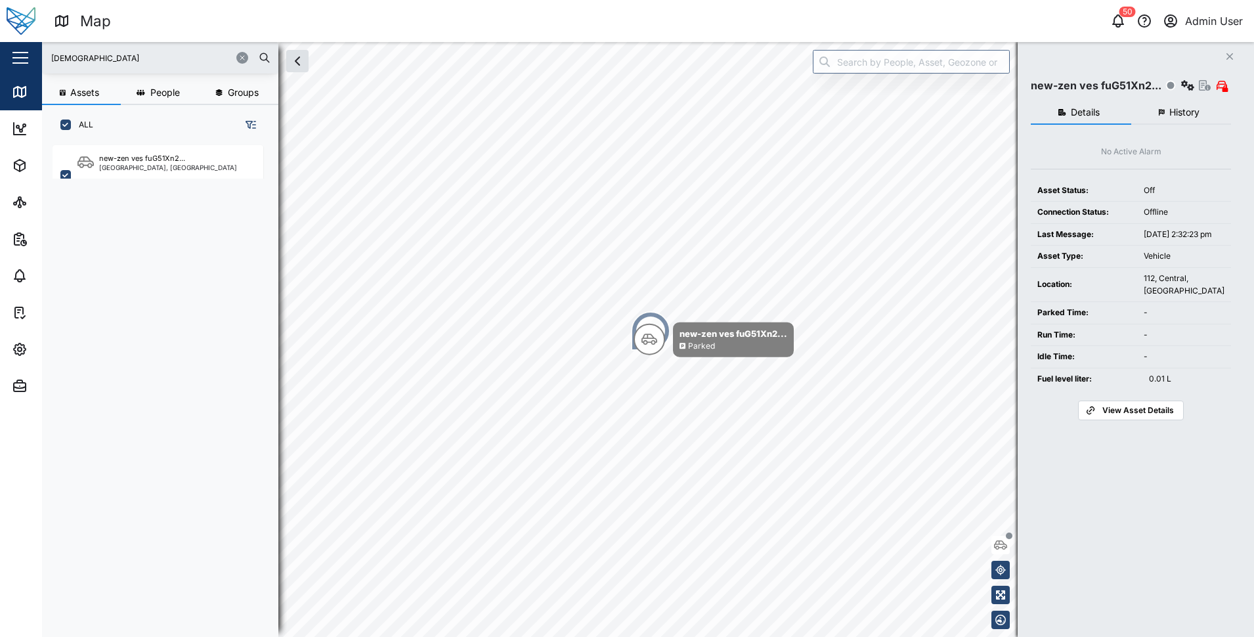
click at [1175, 114] on span "History" at bounding box center [1184, 112] width 30 height 9
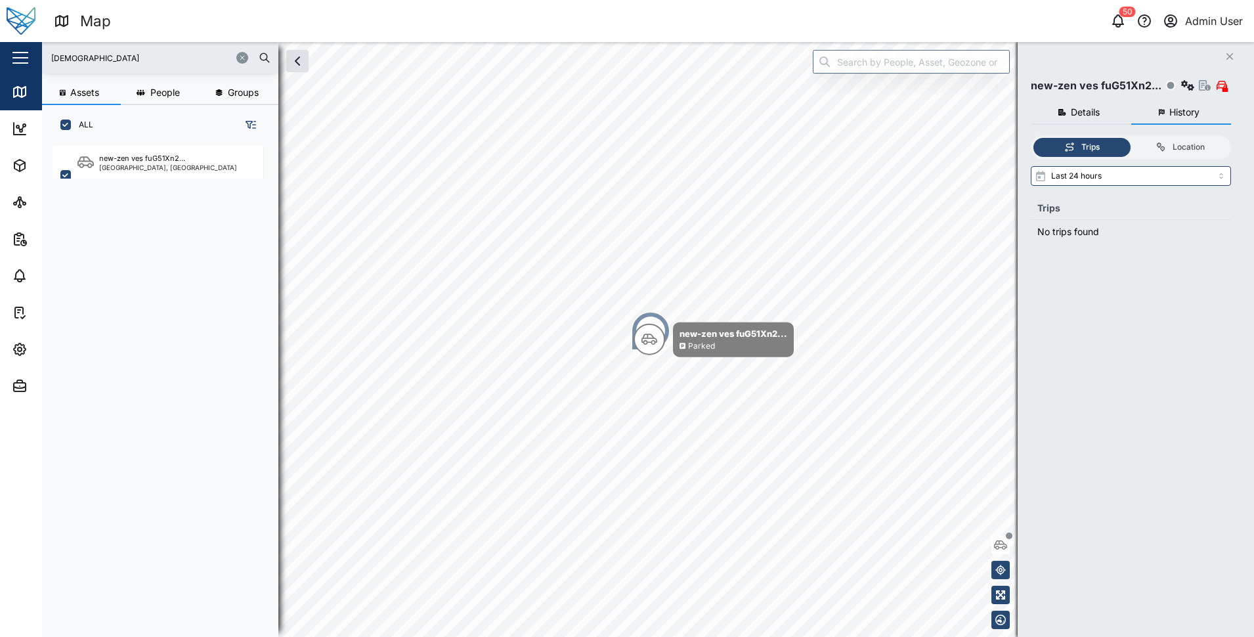
click at [1086, 186] on div "Last 24 hours Trips No trips found" at bounding box center [1131, 204] width 200 height 77
click at [1096, 182] on input "Last 24 hours" at bounding box center [1131, 176] width 200 height 20
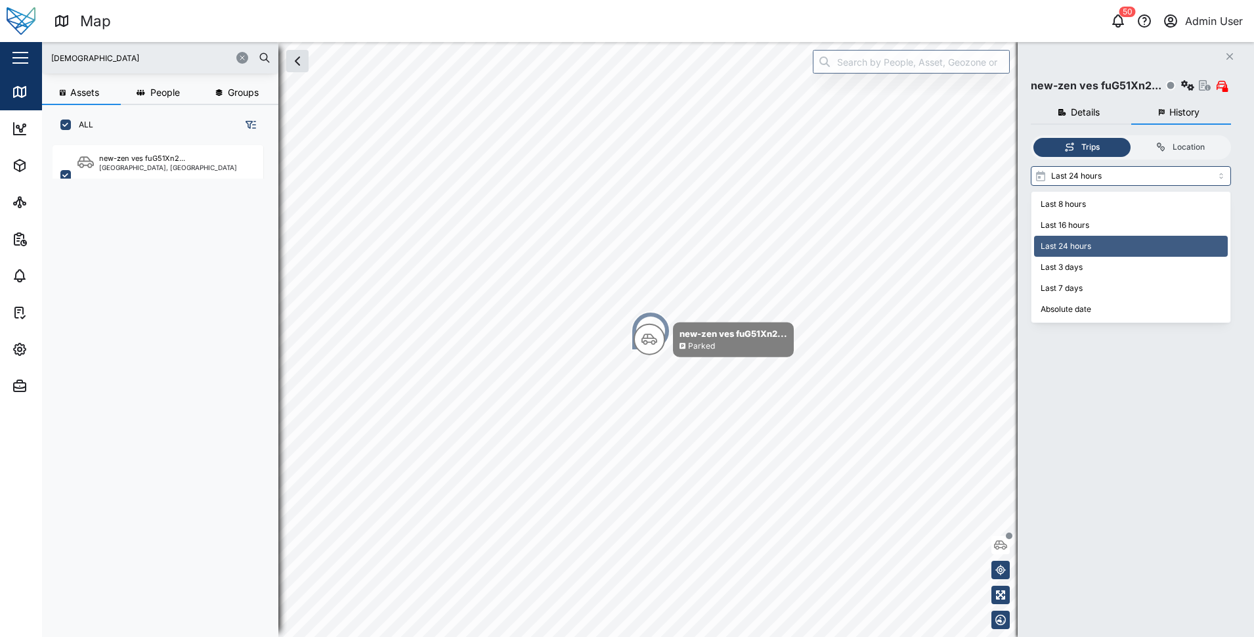
click at [1087, 94] on div "new-zen ves fuG51Xn2..." at bounding box center [1131, 85] width 200 height 18
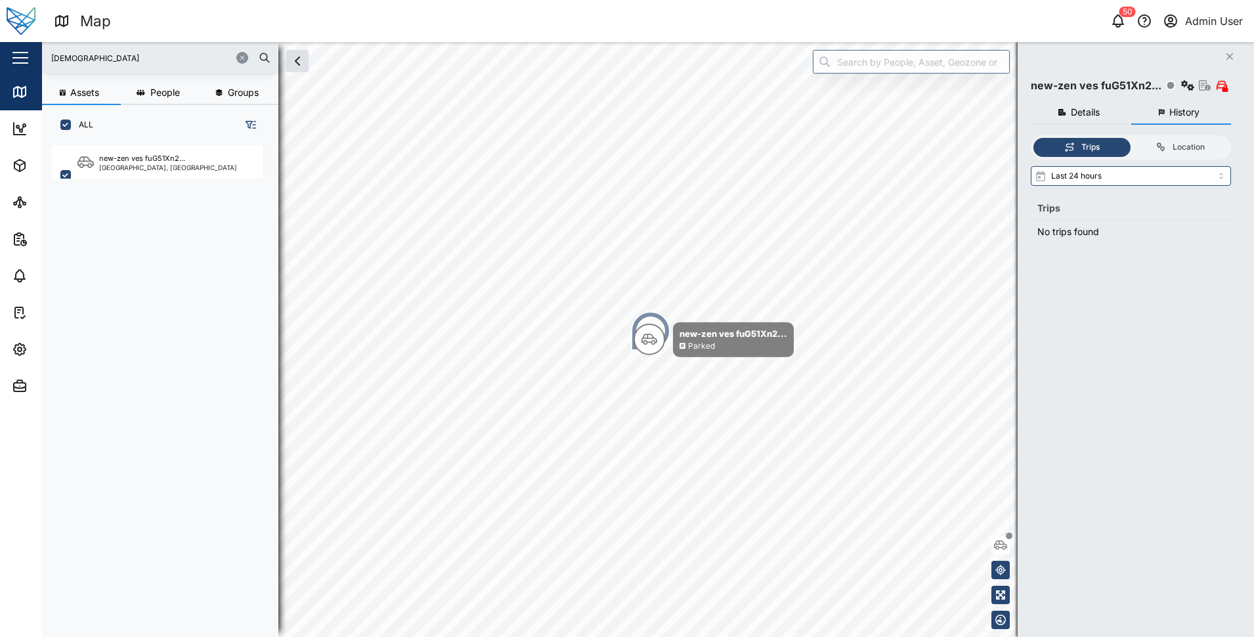
click at [1083, 110] on span "Details" at bounding box center [1085, 112] width 29 height 9
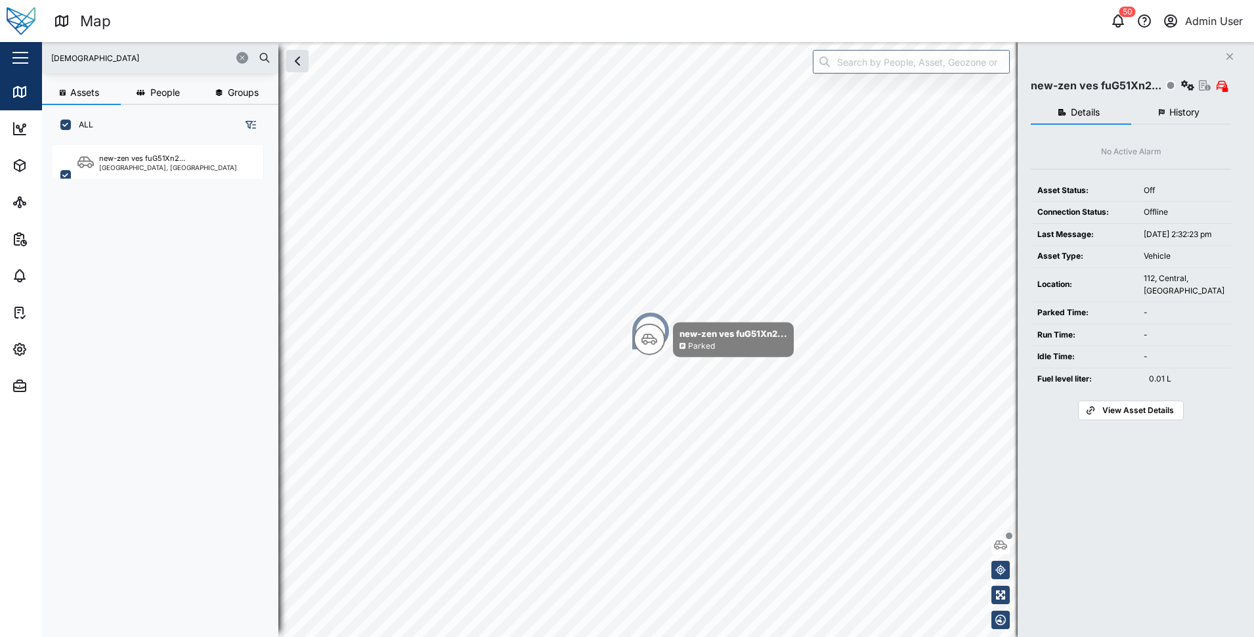
click at [1150, 420] on span "View Asset Details" at bounding box center [1138, 410] width 72 height 18
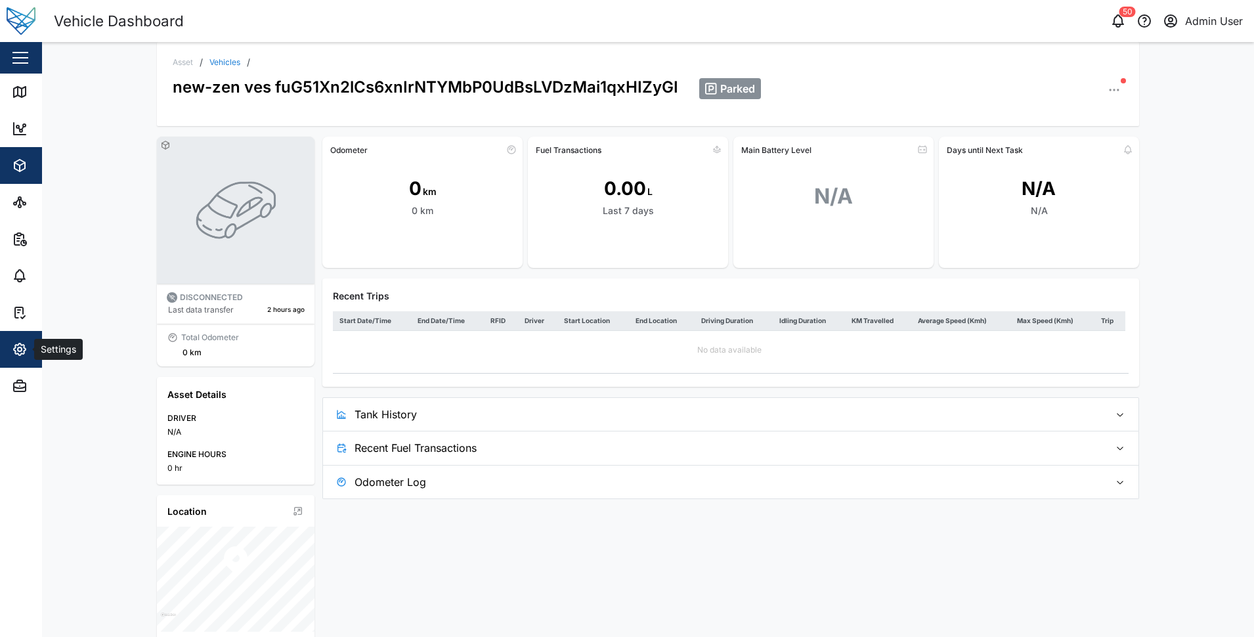
click at [37, 341] on span "Settings" at bounding box center [71, 349] width 119 height 37
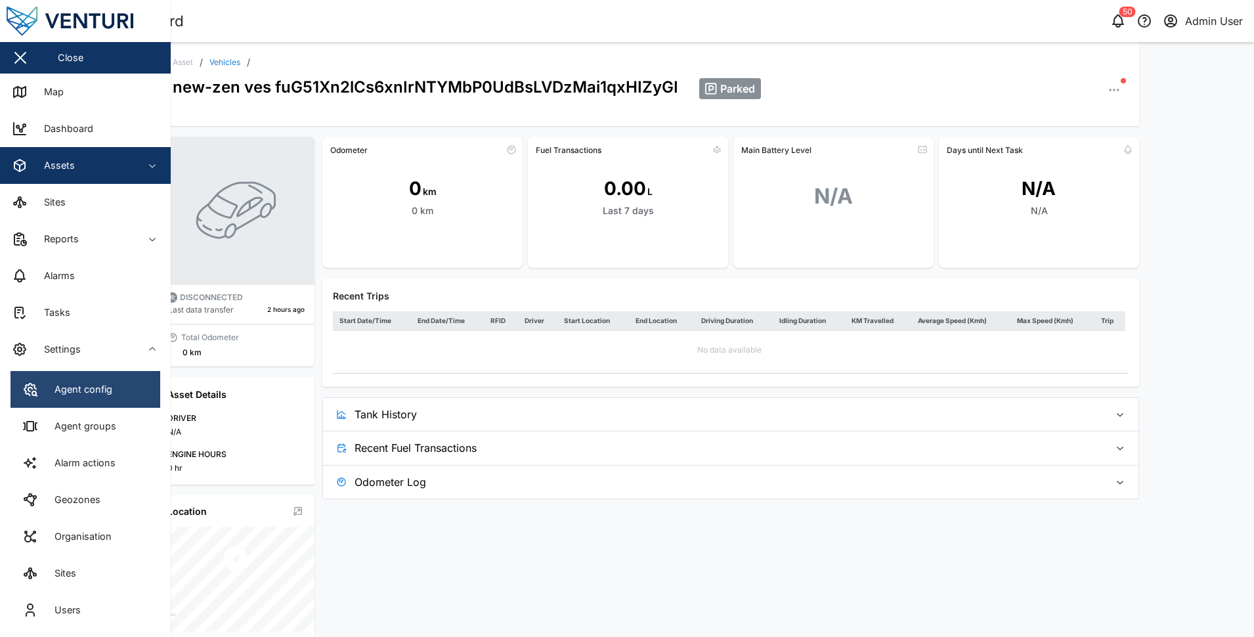
click at [56, 378] on link "Agent config" at bounding box center [86, 389] width 150 height 37
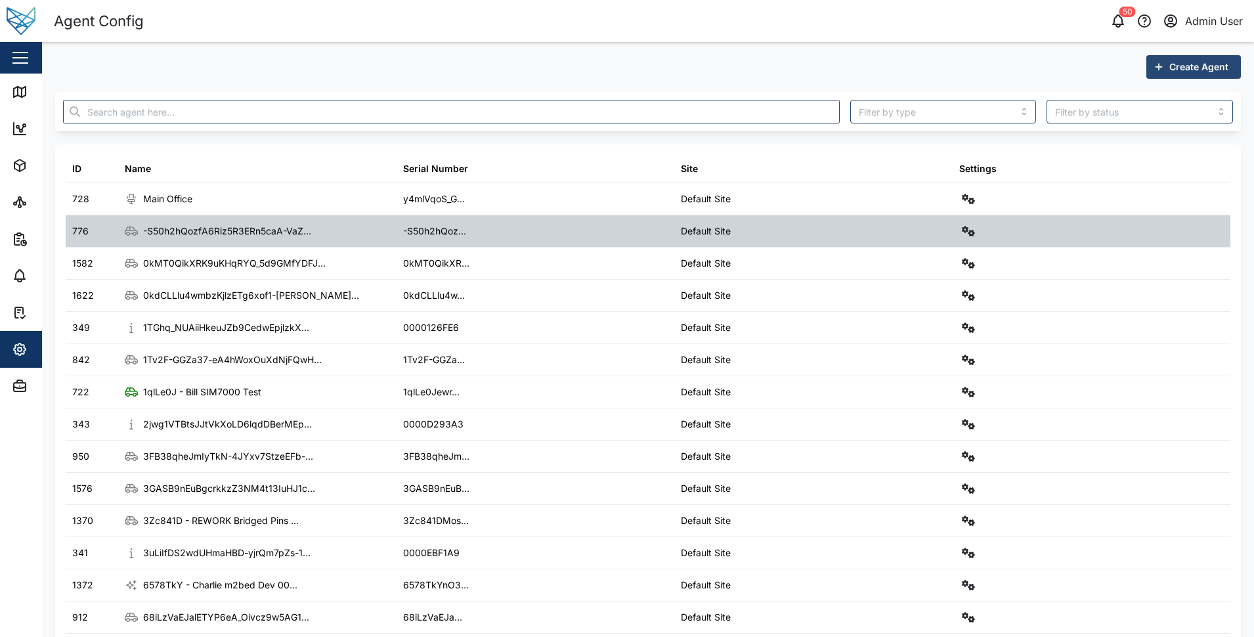
click at [336, 239] on div "-S50h2hQozfA6Riz5R3ERn5caA-VaZ..." at bounding box center [257, 231] width 278 height 32
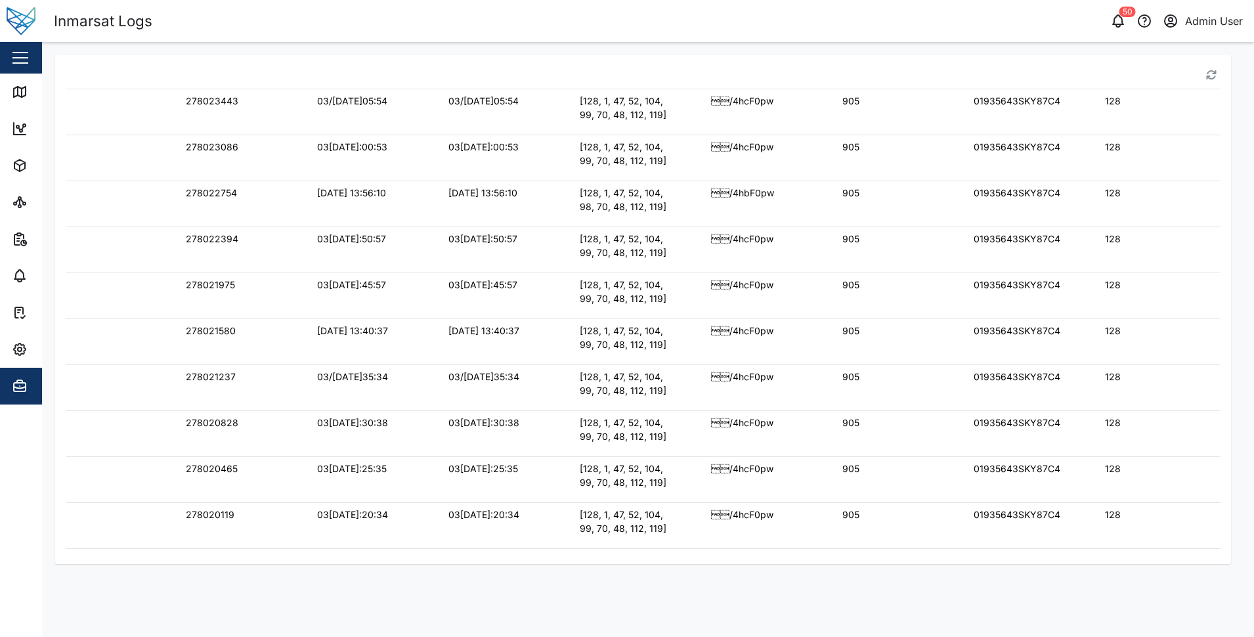
scroll to position [6493, 299]
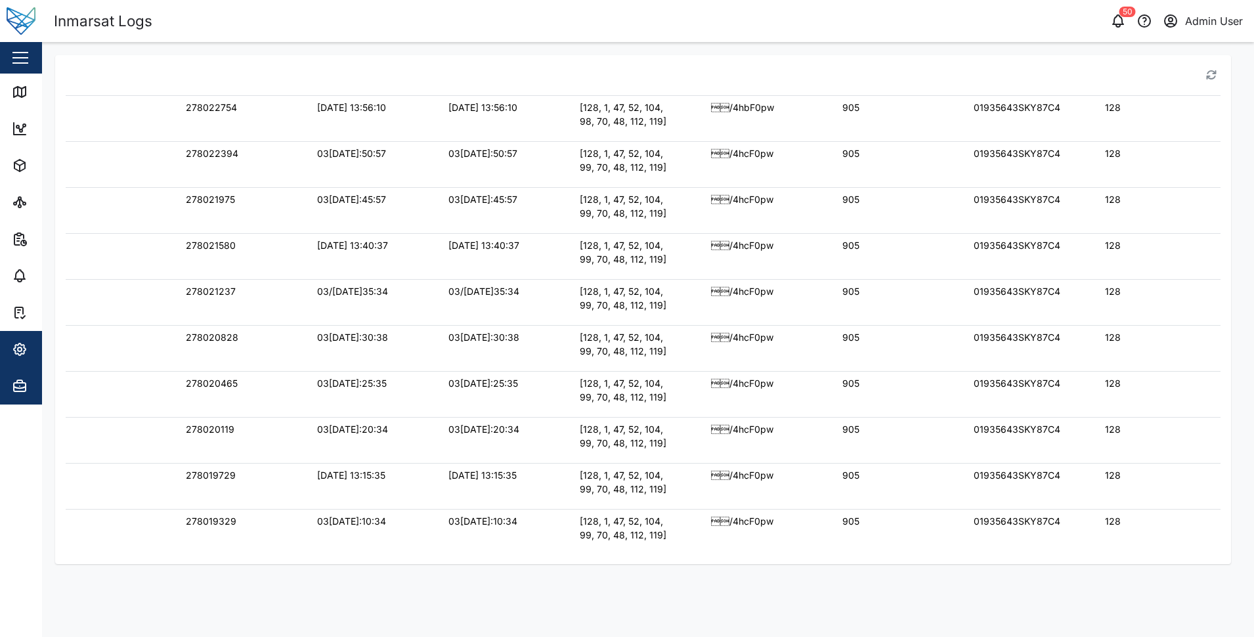
click at [5, 355] on button "Settings" at bounding box center [85, 349] width 171 height 37
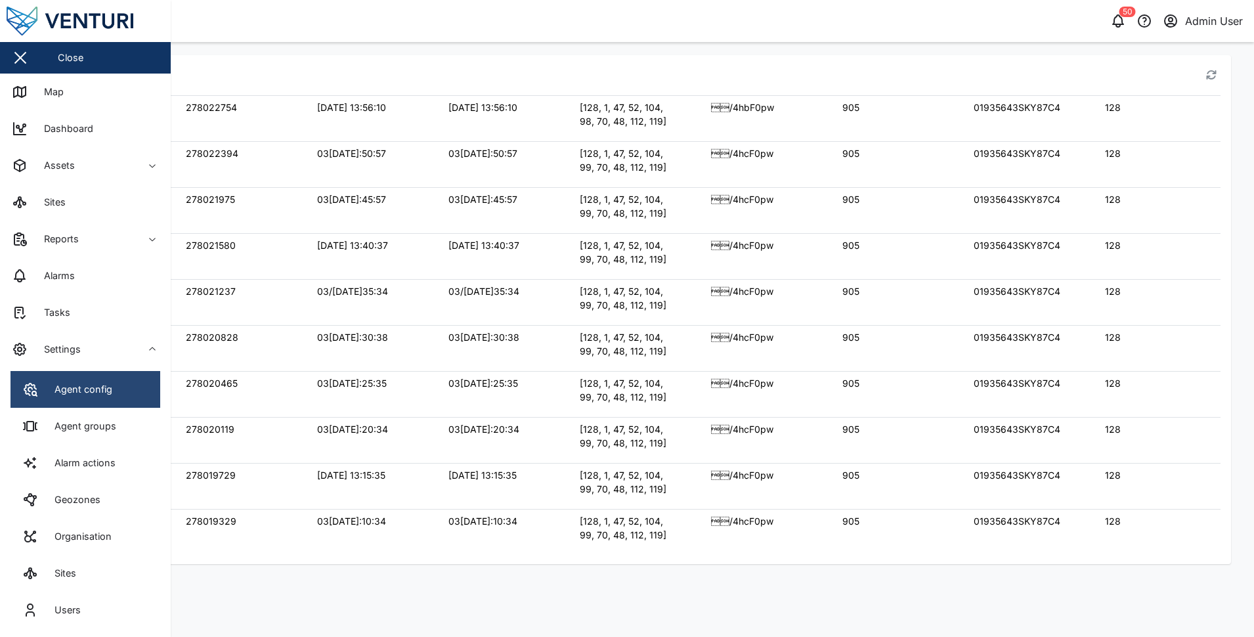
click at [33, 393] on icon at bounding box center [30, 389] width 16 height 16
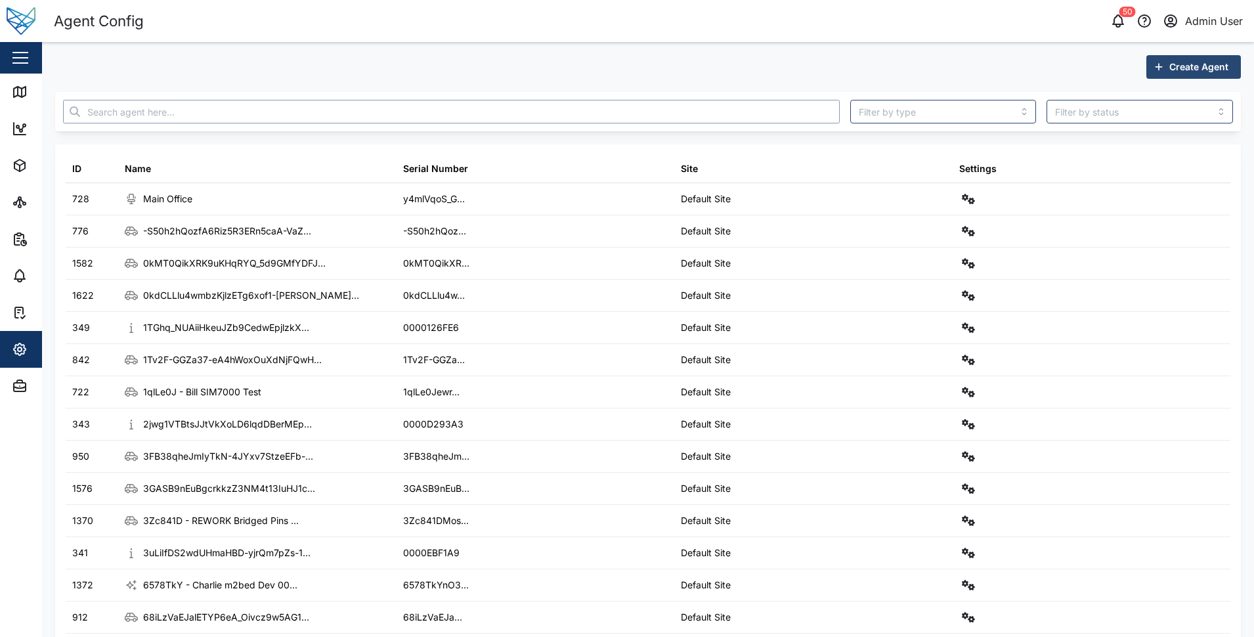
click at [450, 112] on input "text" at bounding box center [451, 112] width 777 height 24
type input "oypc"
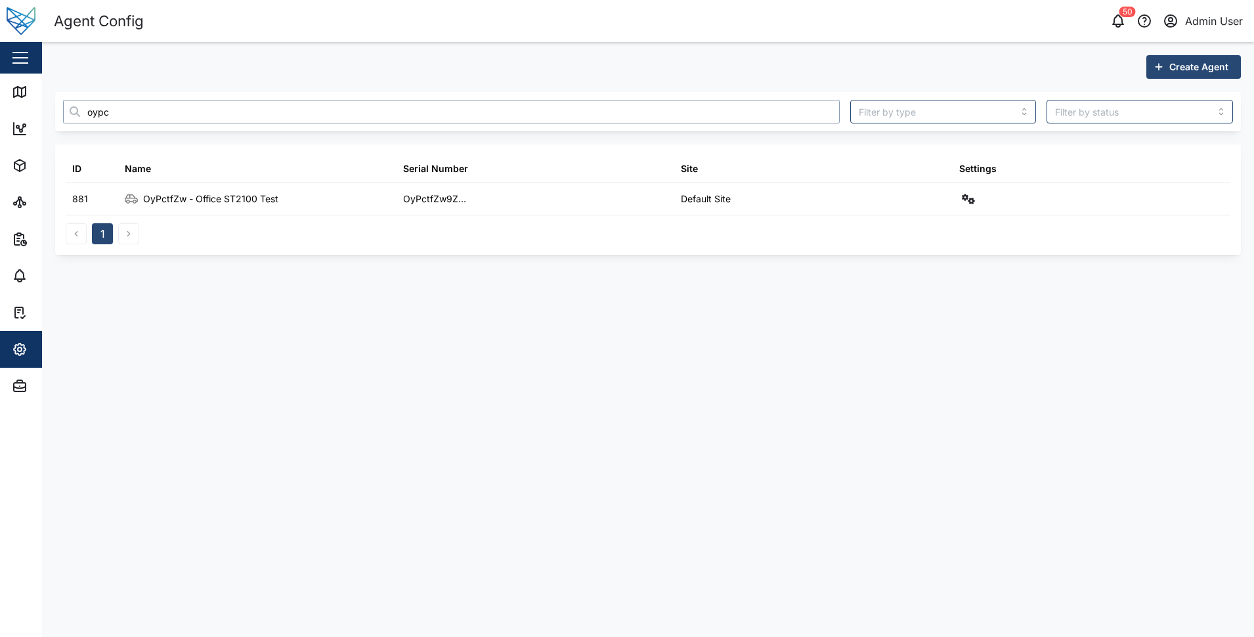
drag, startPoint x: 298, startPoint y: 108, endPoint x: -72, endPoint y: 101, distance: 370.4
click at [0, 101] on html "Agent Config 50 Admin User Close Map Dashboard Assets ATS Camera Generator Pers…" at bounding box center [627, 318] width 1254 height 637
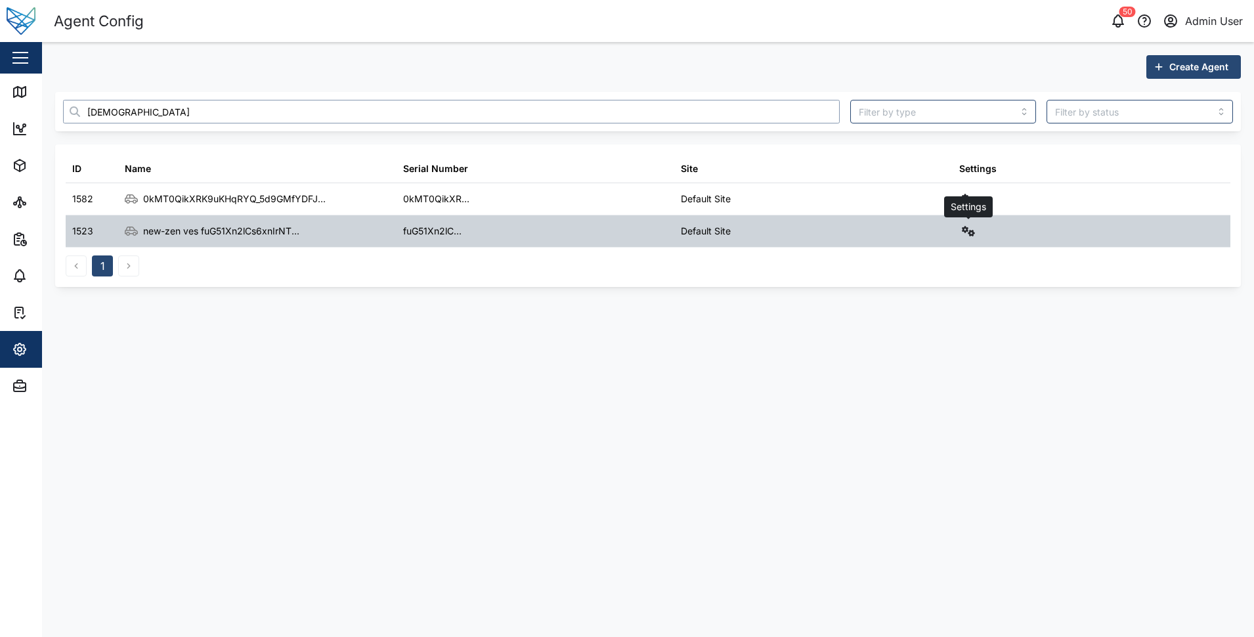
type input "zen"
click at [961, 230] on button "button" at bounding box center [968, 231] width 18 height 18
click at [917, 343] on div "Field gateway config" at bounding box center [921, 344] width 90 height 14
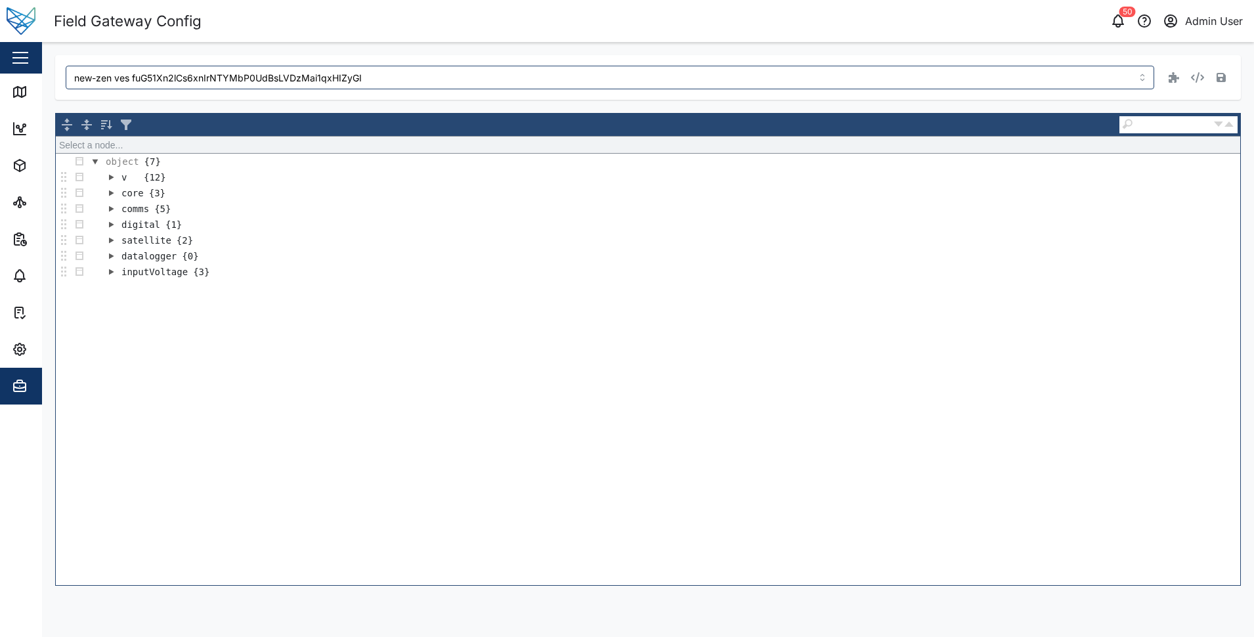
type input "new-zen ves fuG51Xn2lCs6xnIrNTYMbP0UdBsLVDzMai1qxHIZyGI"
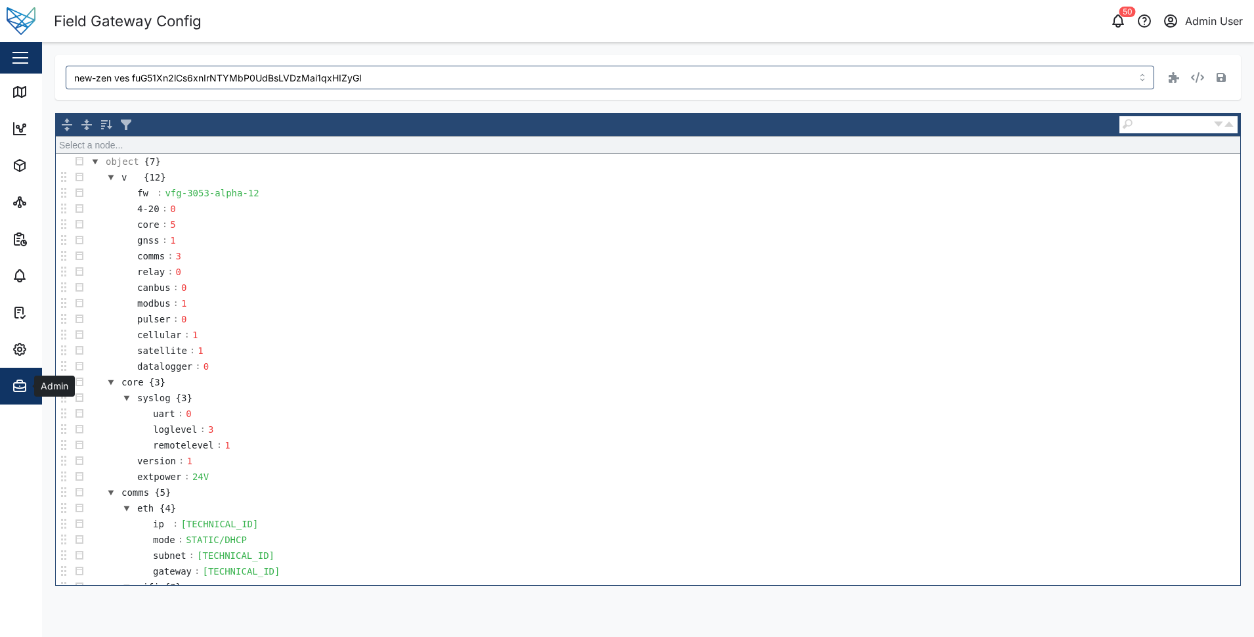
click at [23, 386] on icon "button" at bounding box center [20, 386] width 16 height 16
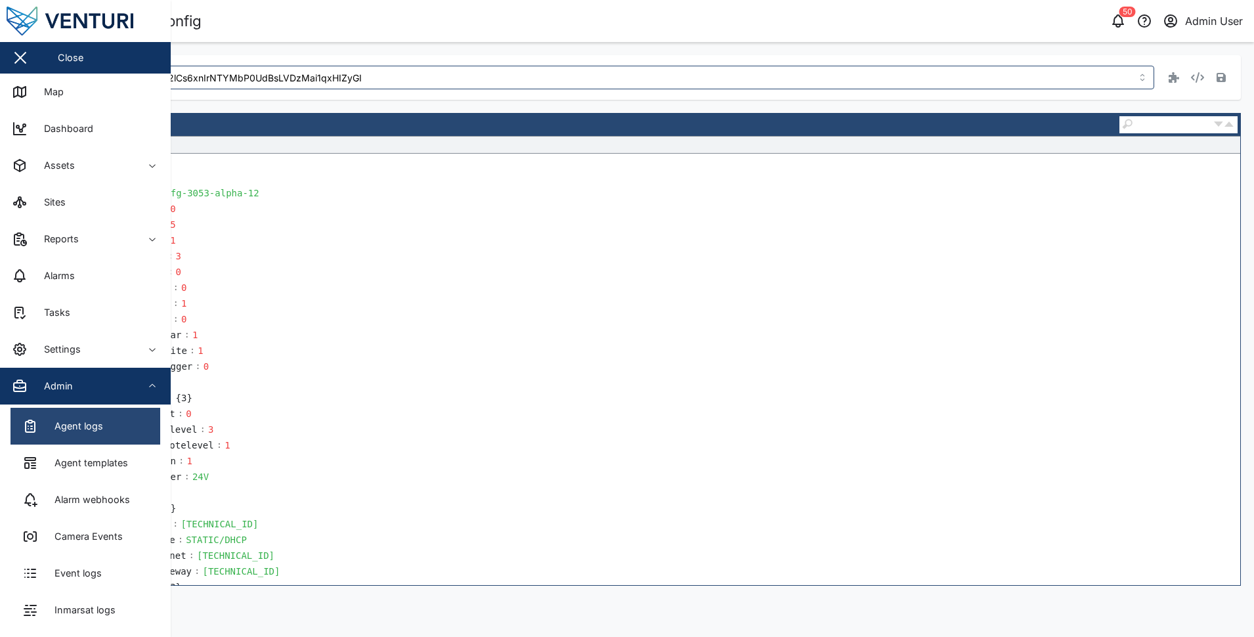
drag, startPoint x: 42, startPoint y: 458, endPoint x: 51, endPoint y: 423, distance: 35.8
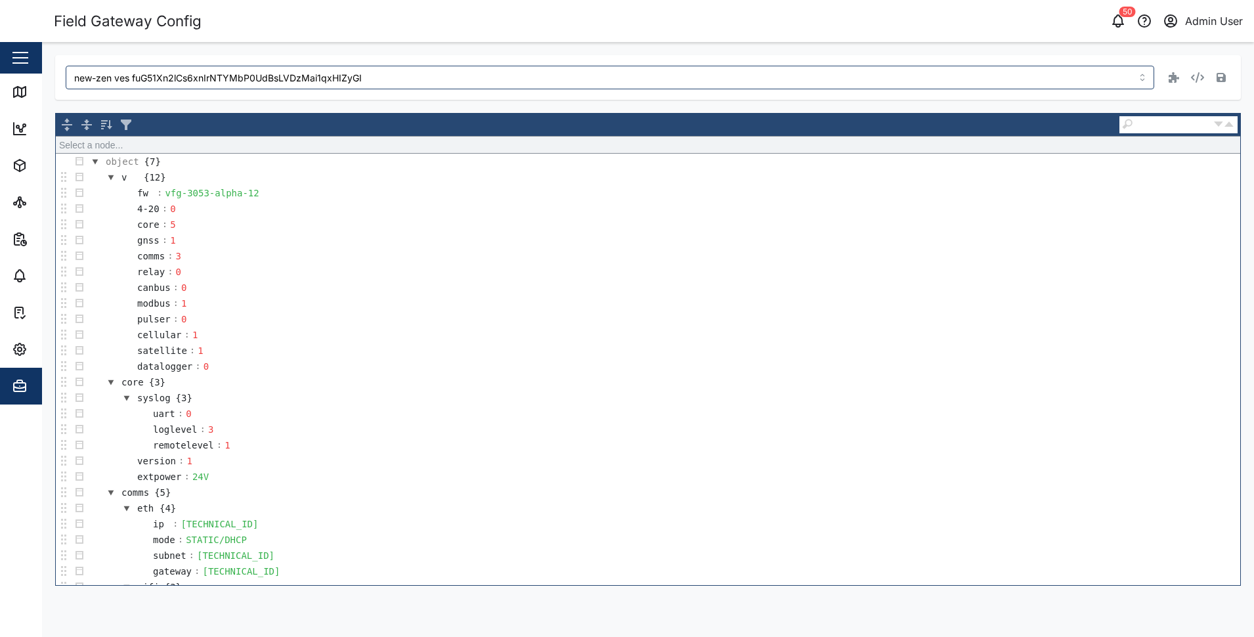
click at [613, 24] on div "Field Gateway Config" at bounding box center [351, 21] width 595 height 23
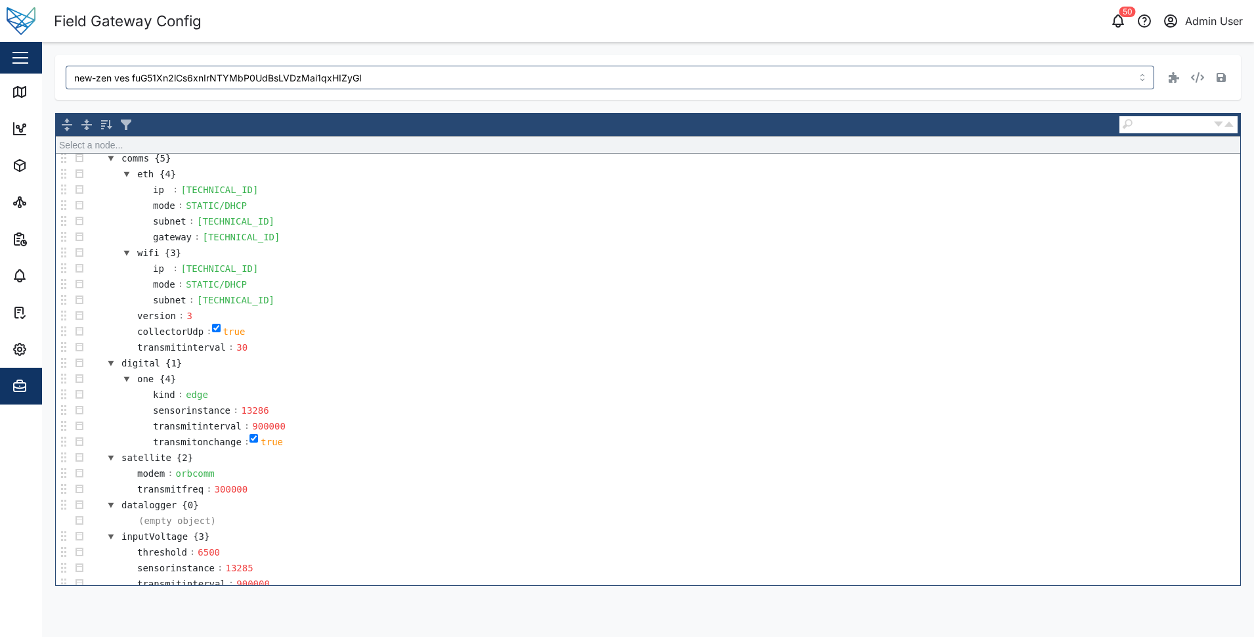
scroll to position [341, 0]
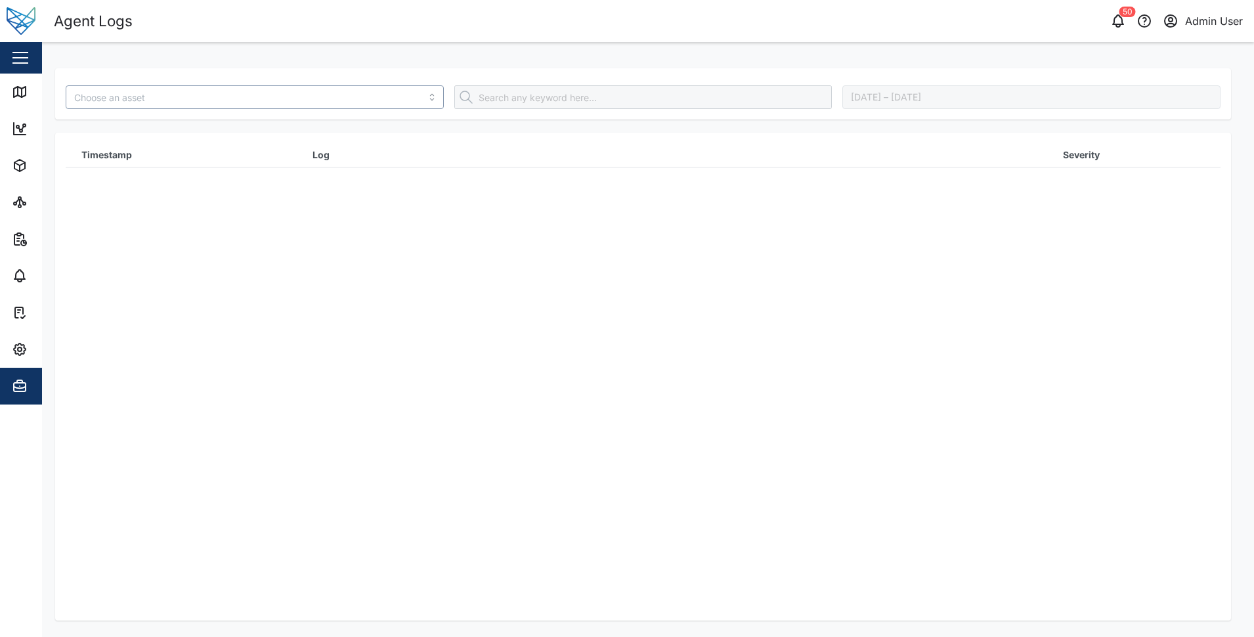
click at [179, 104] on input "search" at bounding box center [255, 97] width 378 height 24
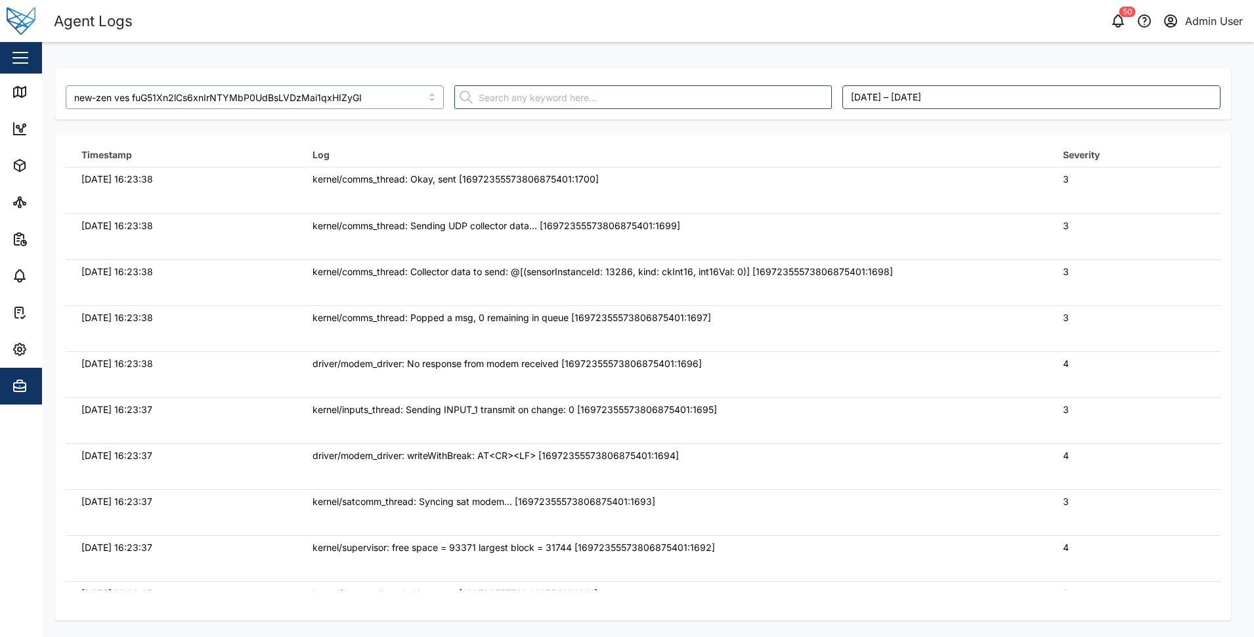
type input "new-zen ves fuG51Xn2lCs6xnIrNTYMbP0UdBsLVDzMai1qxHIZyGI"
click at [559, 261] on td "kernel/comms_thread: Collector data to send: @[(sensorInstanceId: 13286, kind: …" at bounding box center [672, 282] width 750 height 46
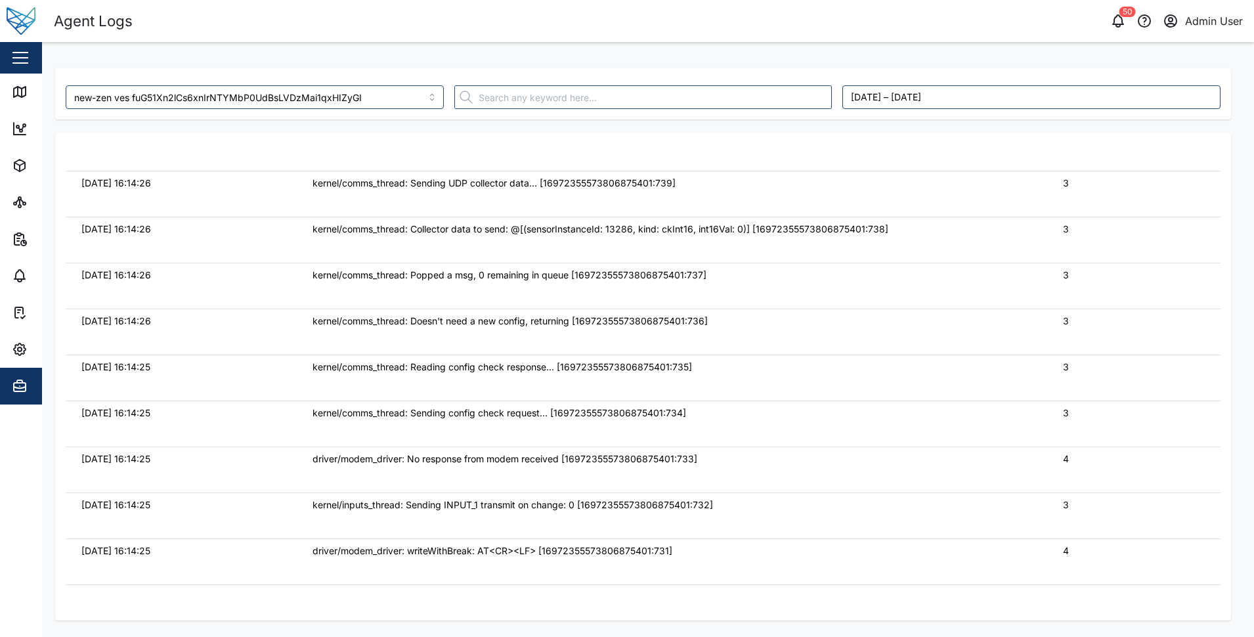
scroll to position [68538, 0]
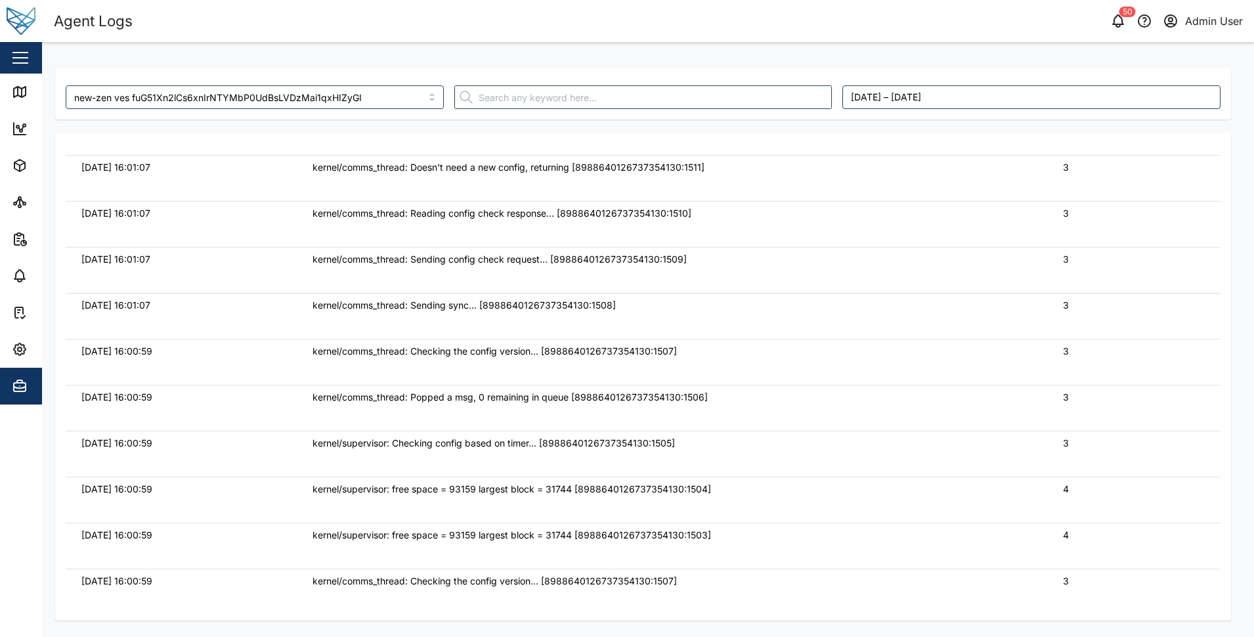
click at [508, 339] on td "kernel/comms_thread: Checking the config version... [8988640126737354130:1507]" at bounding box center [672, 362] width 750 height 46
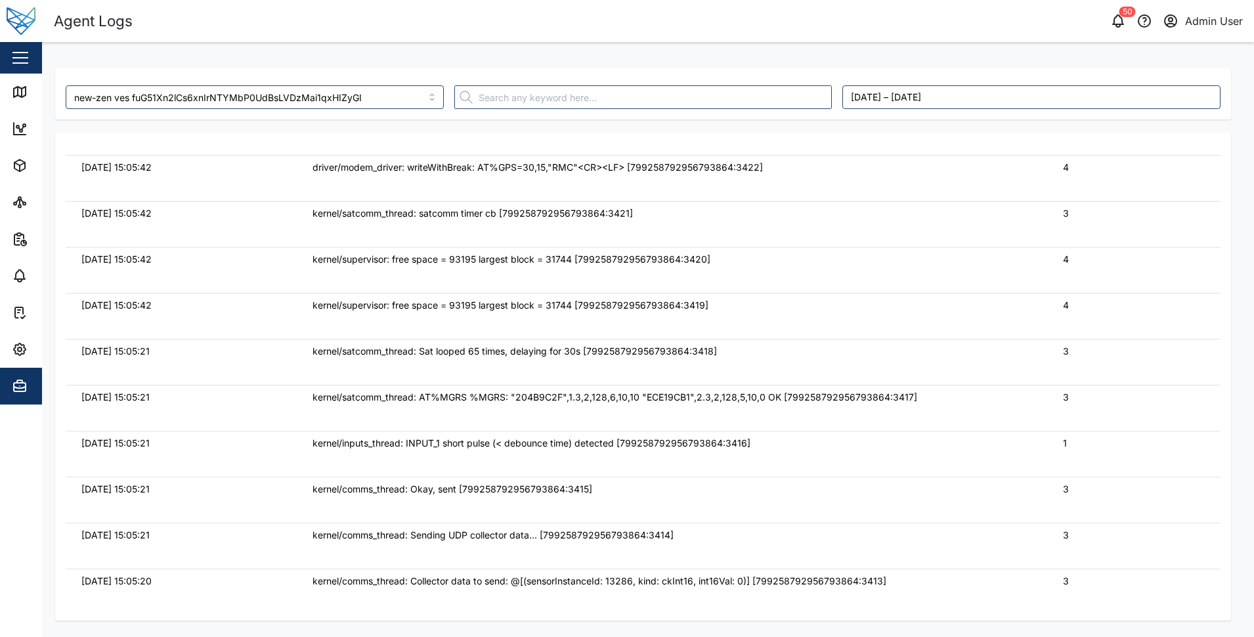
scroll to position [137543, 0]
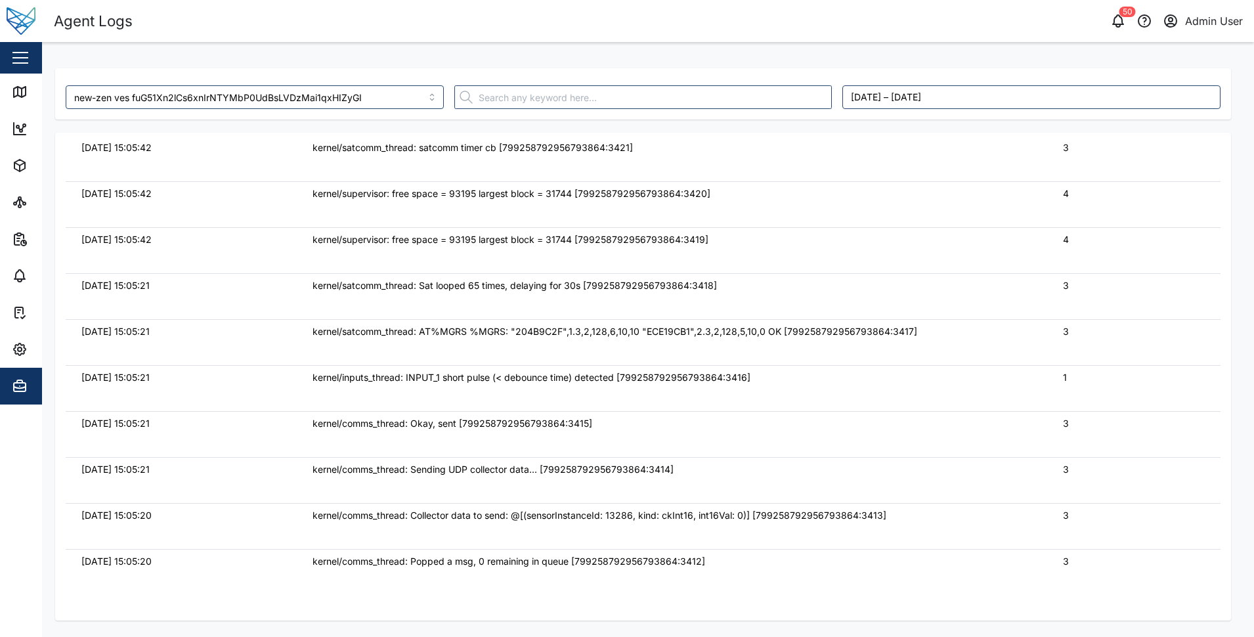
click at [982, 337] on div "kernel/satcomm_thread: AT%MGRS %MGRS: "204B9C2F",1.3,2,128,6,10,10 "ECE19CB1",2…" at bounding box center [672, 331] width 719 height 14
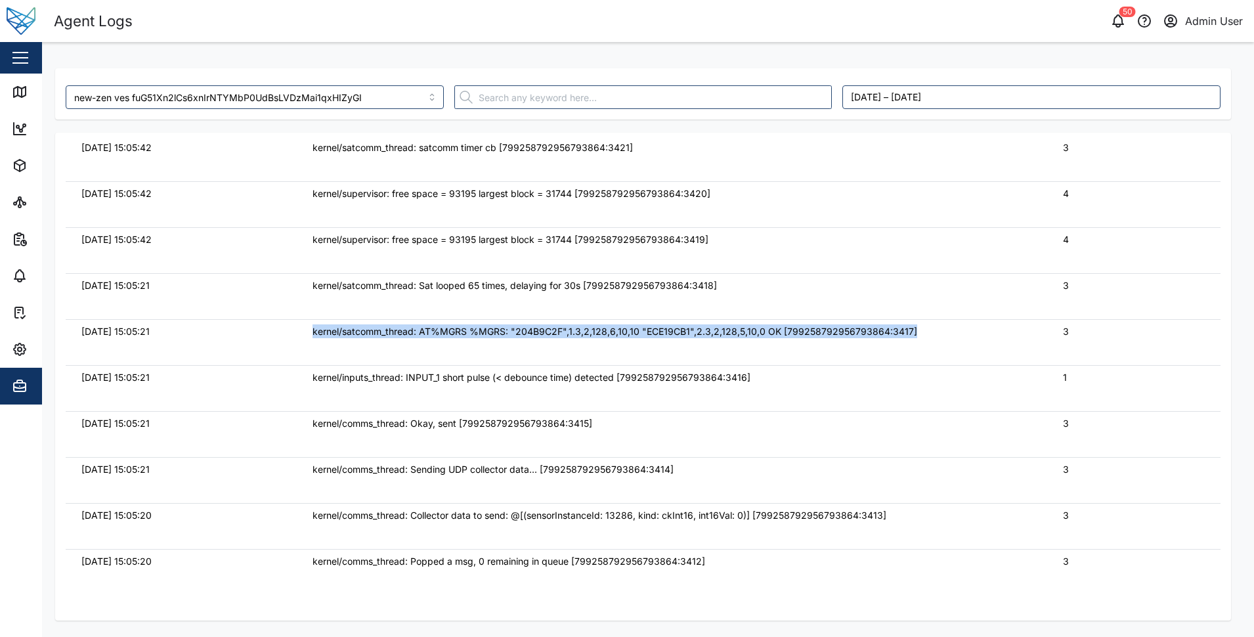
click at [982, 337] on div "kernel/satcomm_thread: AT%MGRS %MGRS: "204B9C2F",1.3,2,128,6,10,10 "ECE19CB1",2…" at bounding box center [672, 331] width 719 height 14
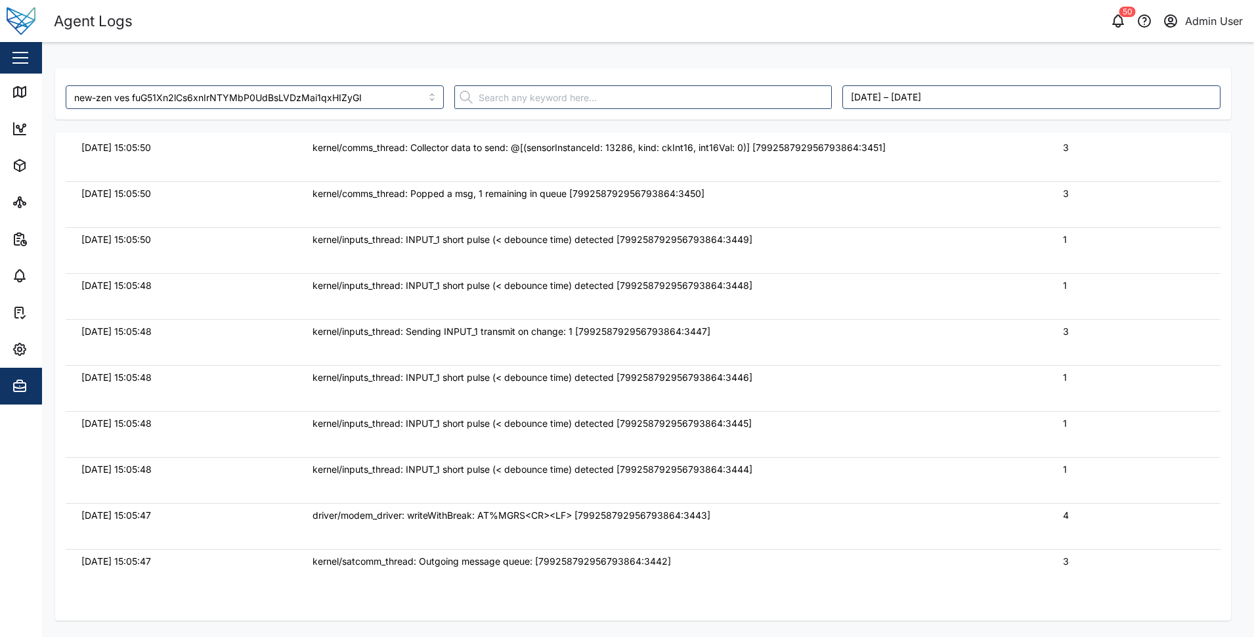
click at [982, 337] on div "kernel/inputs_thread: Sending INPUT_1 transmit on change: 1 [799258792956793864…" at bounding box center [672, 331] width 719 height 14
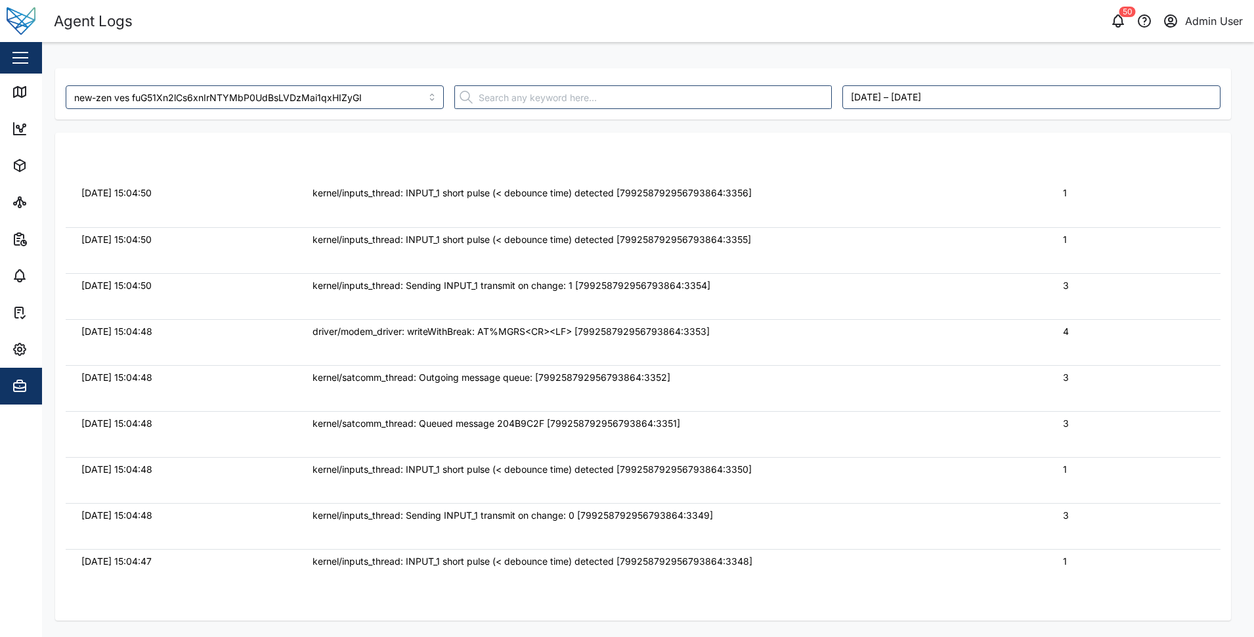
scroll to position [143402, 0]
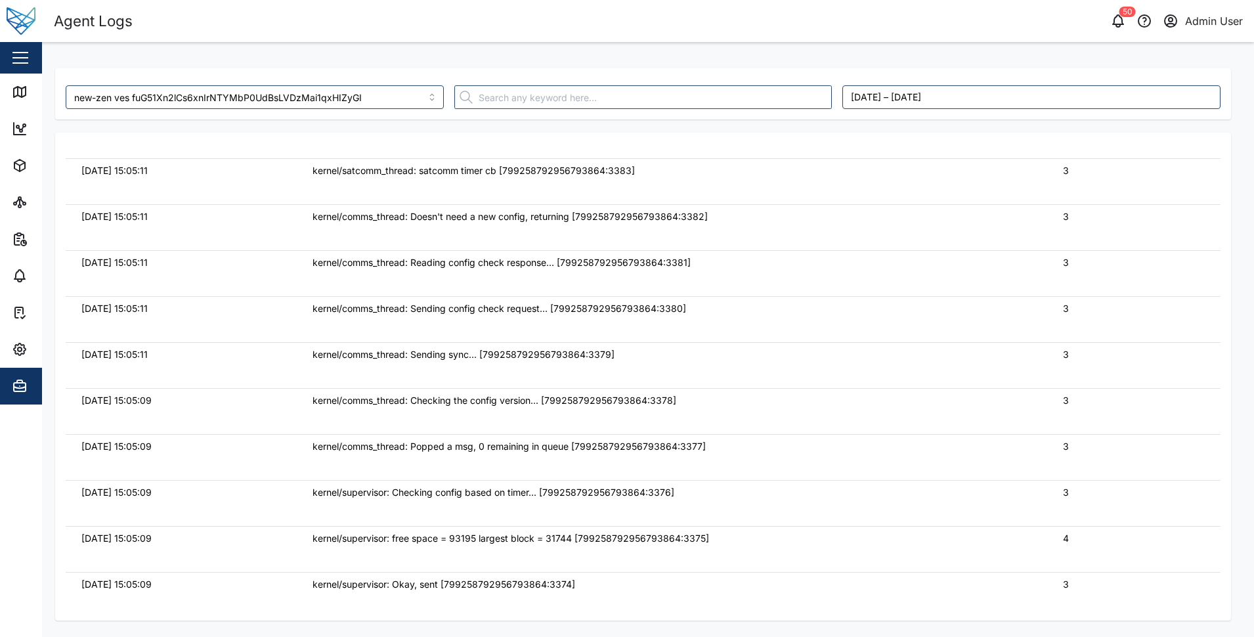
drag, startPoint x: 980, startPoint y: 349, endPoint x: 267, endPoint y: 349, distance: 713.7
drag, startPoint x: 267, startPoint y: 349, endPoint x: 819, endPoint y: 372, distance: 553.3
click at [819, 372] on td "kernel/comms_thread: Sending sync... [799258792956793864:3379]" at bounding box center [672, 365] width 750 height 46
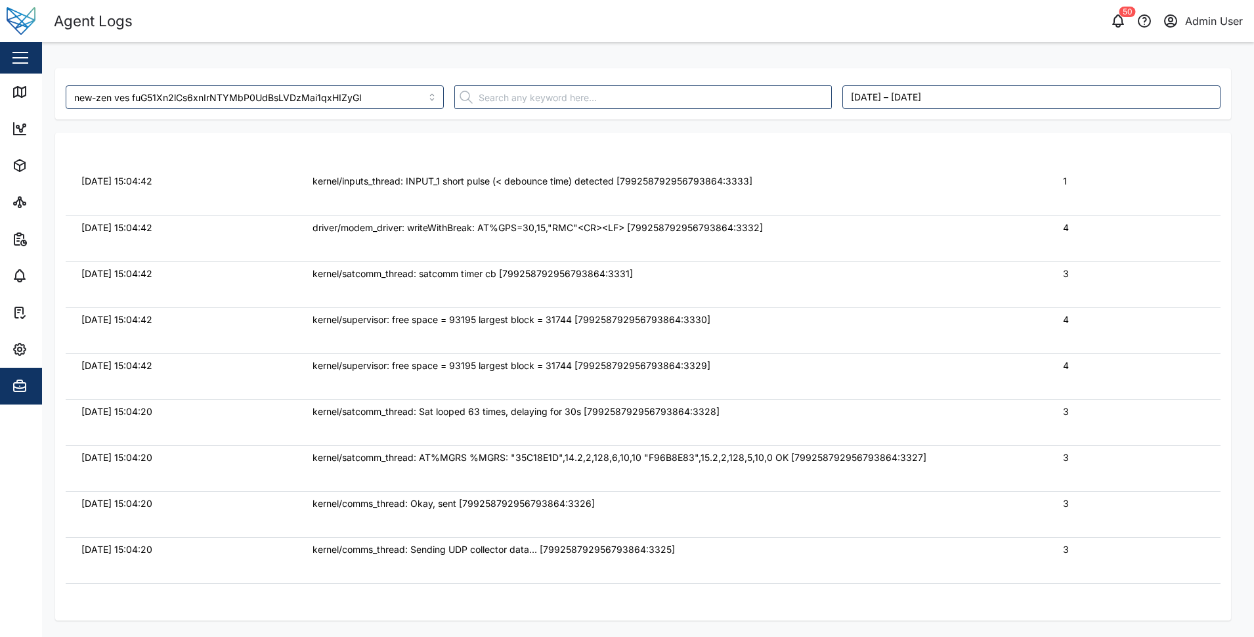
scroll to position [145746, 0]
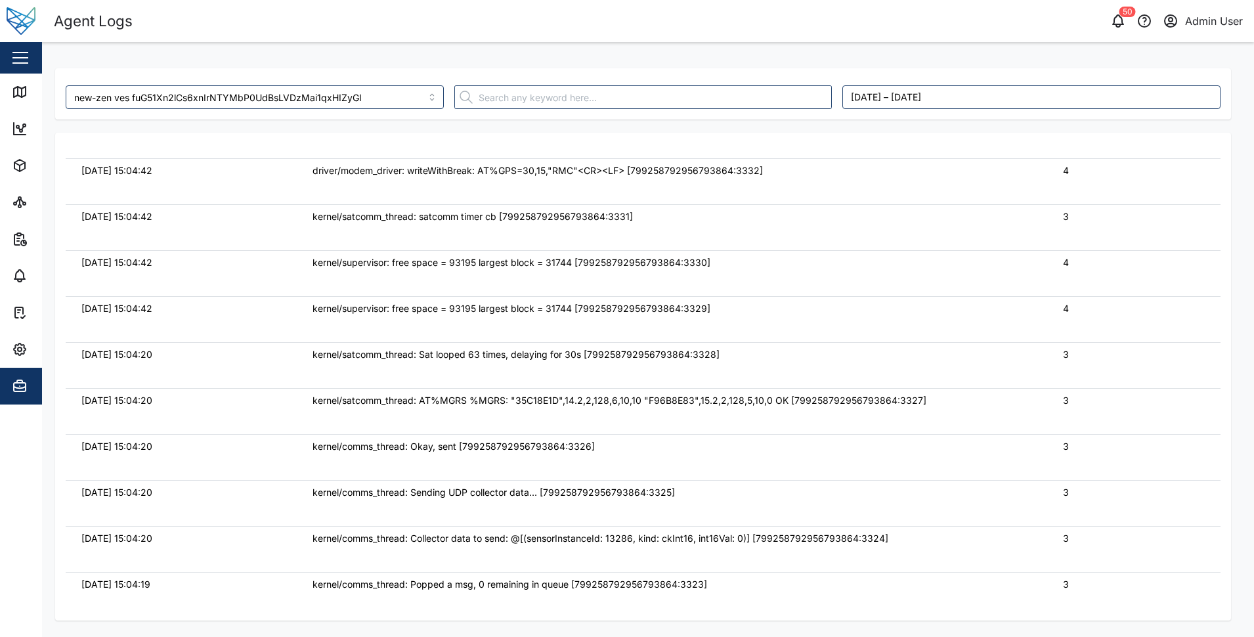
click at [947, 397] on div "kernel/satcomm_thread: AT%MGRS %MGRS: "35C18E1D",14.2,2,128,6,10,10 "F96B8E83",…" at bounding box center [672, 400] width 719 height 14
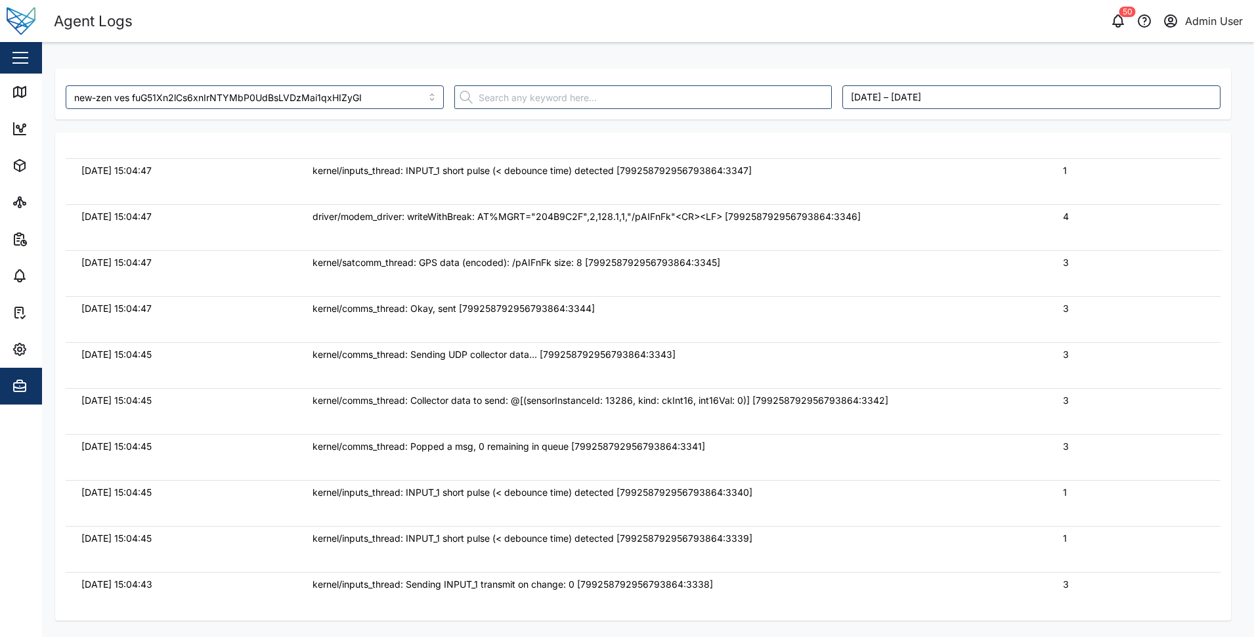
click at [947, 397] on div "kernel/comms_thread: Collector data to send: @[(sensorInstanceId: 13286, kind: …" at bounding box center [672, 400] width 719 height 14
drag, startPoint x: 947, startPoint y: 397, endPoint x: 933, endPoint y: 441, distance: 45.7
click at [933, 441] on div "kernel/comms_thread: Popped a msg, 0 remaining in queue [799258792956793864:334…" at bounding box center [672, 446] width 719 height 14
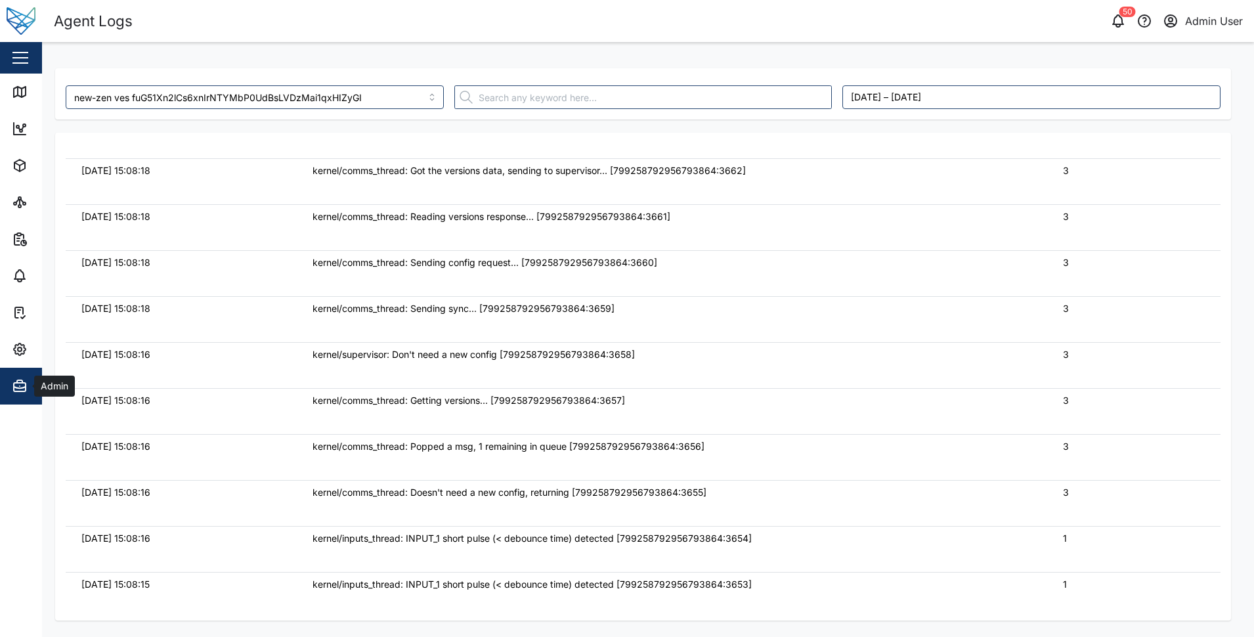
click at [12, 387] on icon "button" at bounding box center [20, 386] width 16 height 16
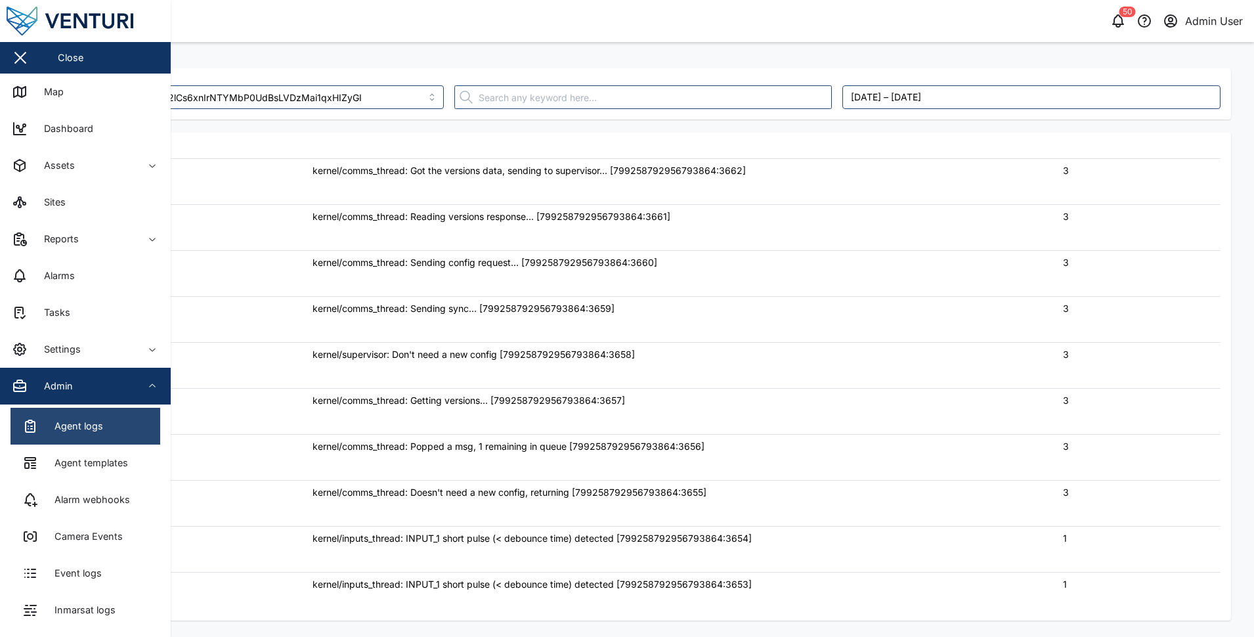
click at [20, 427] on link "Agent logs" at bounding box center [86, 426] width 150 height 37
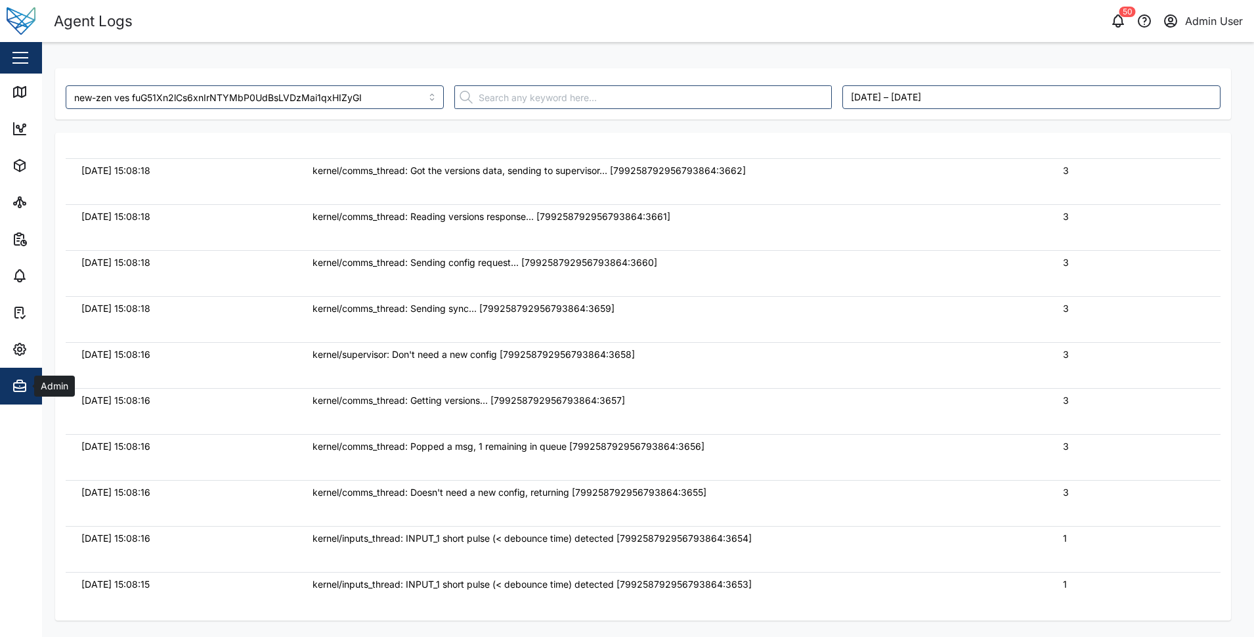
click at [27, 397] on span "Admin" at bounding box center [71, 386] width 119 height 37
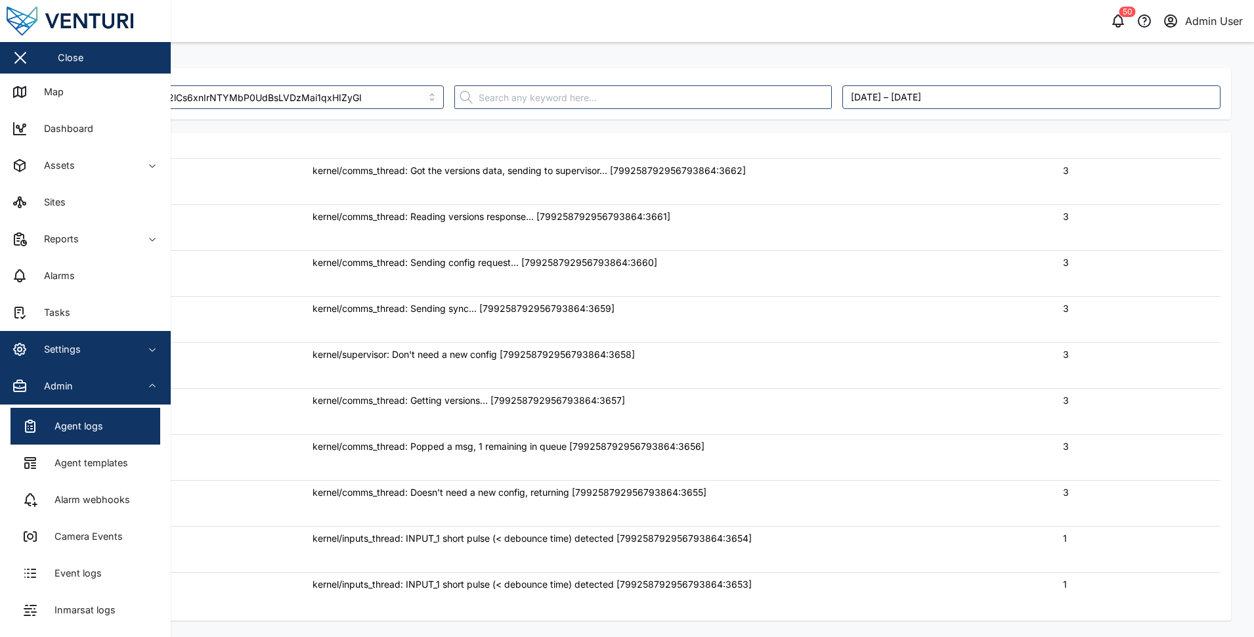
click at [40, 349] on div "Settings" at bounding box center [57, 349] width 47 height 14
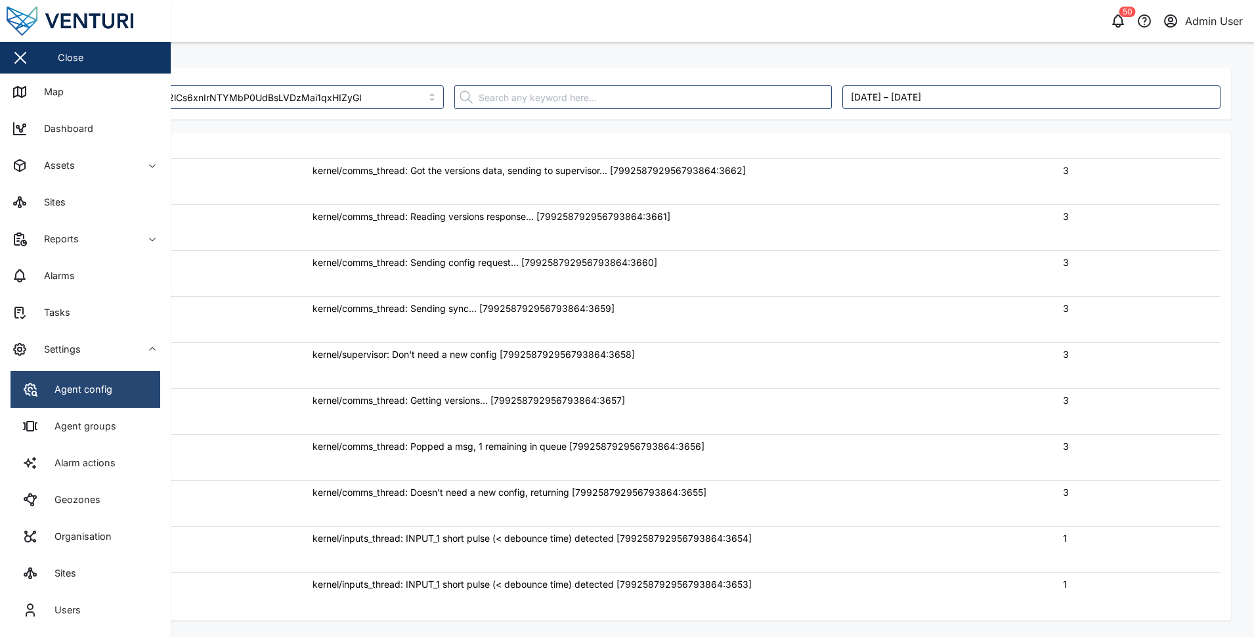
click at [44, 396] on div "Agent config" at bounding box center [67, 389] width 90 height 16
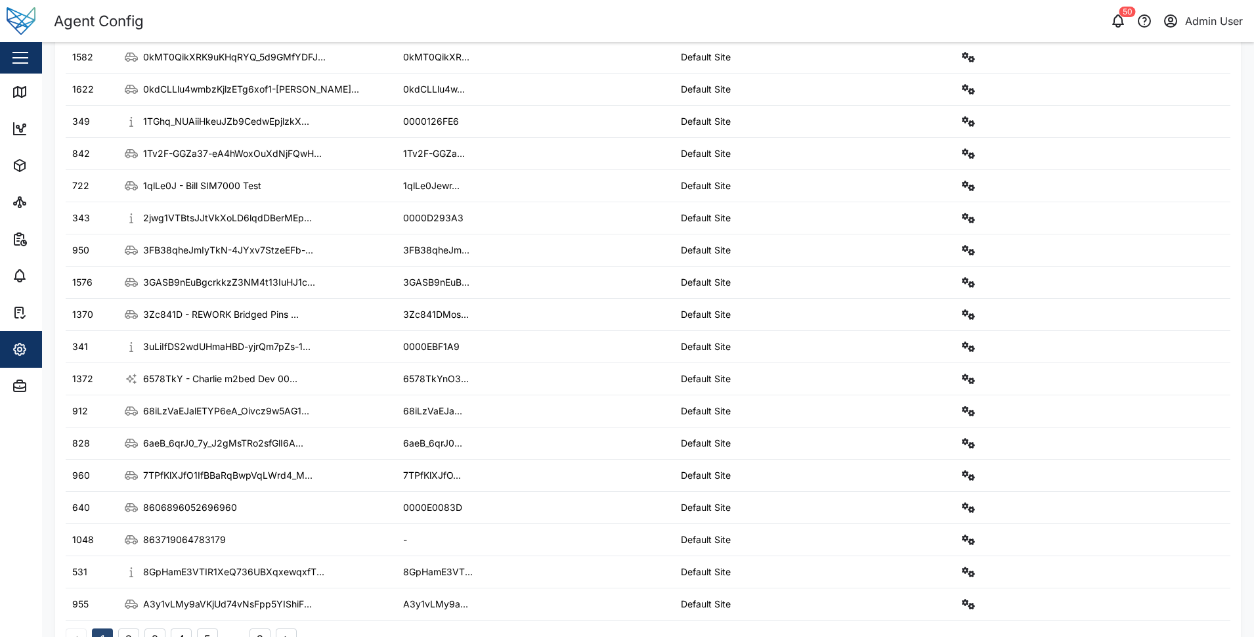
scroll to position [177, 0]
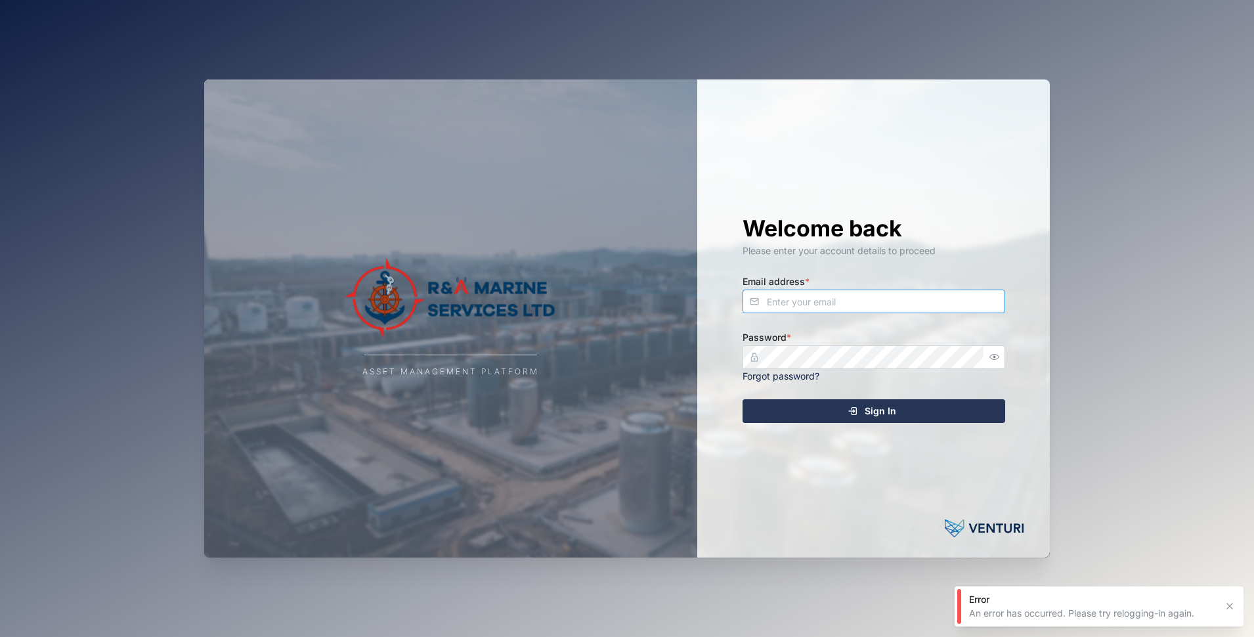
click at [857, 298] on input "Email address *" at bounding box center [874, 302] width 263 height 24
type input "[EMAIL_ADDRESS][DOMAIN_NAME]"
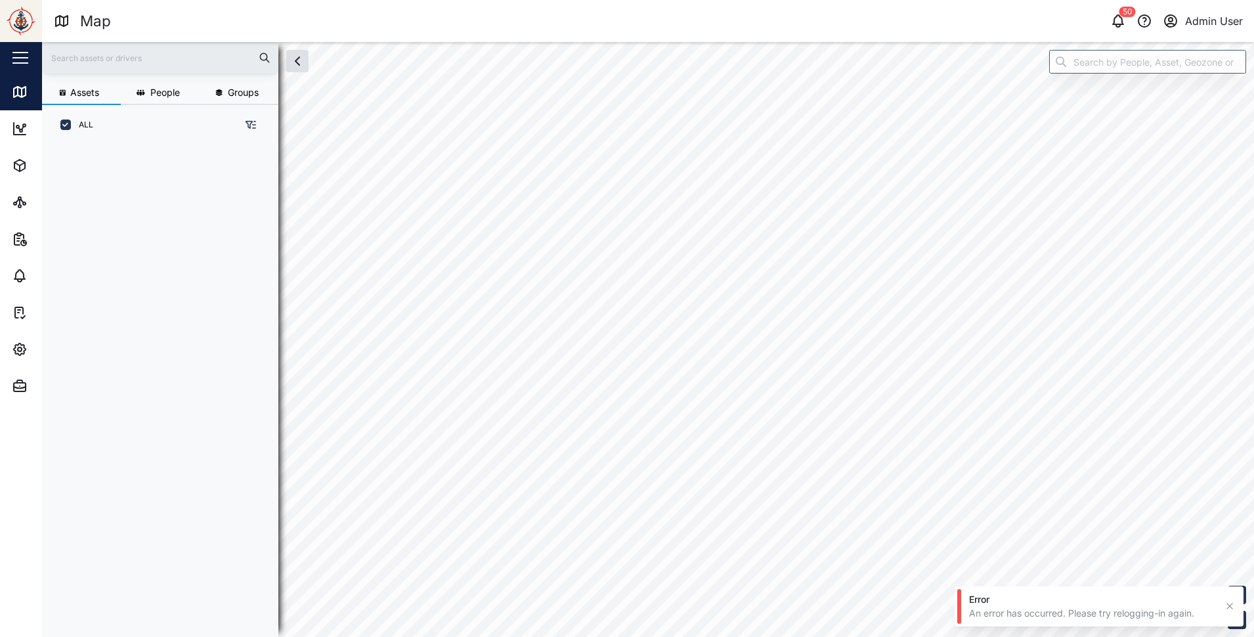
scroll to position [11, 11]
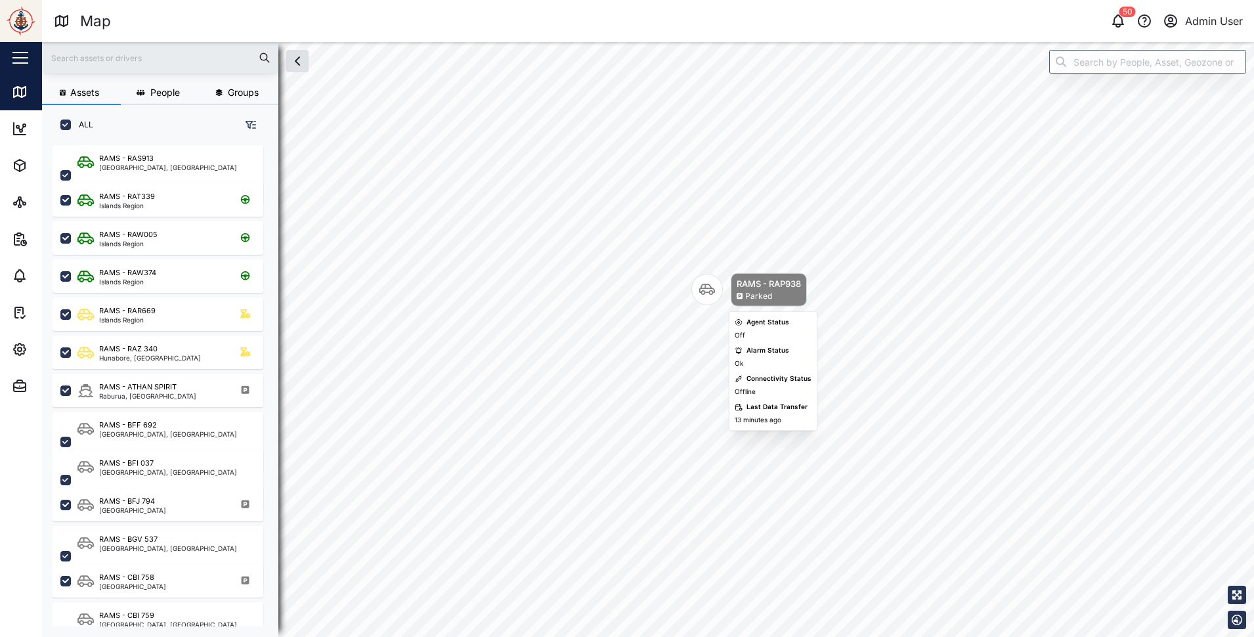
click at [761, 292] on div "Parked" at bounding box center [758, 296] width 27 height 12
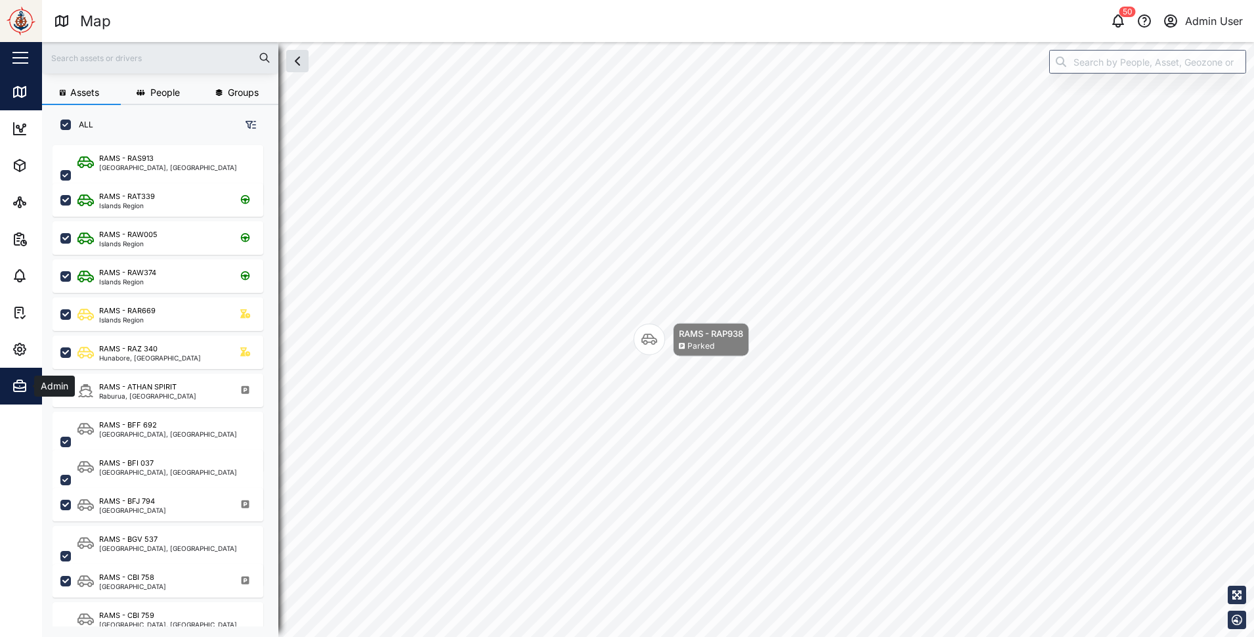
click at [15, 386] on icon "button" at bounding box center [20, 386] width 16 height 16
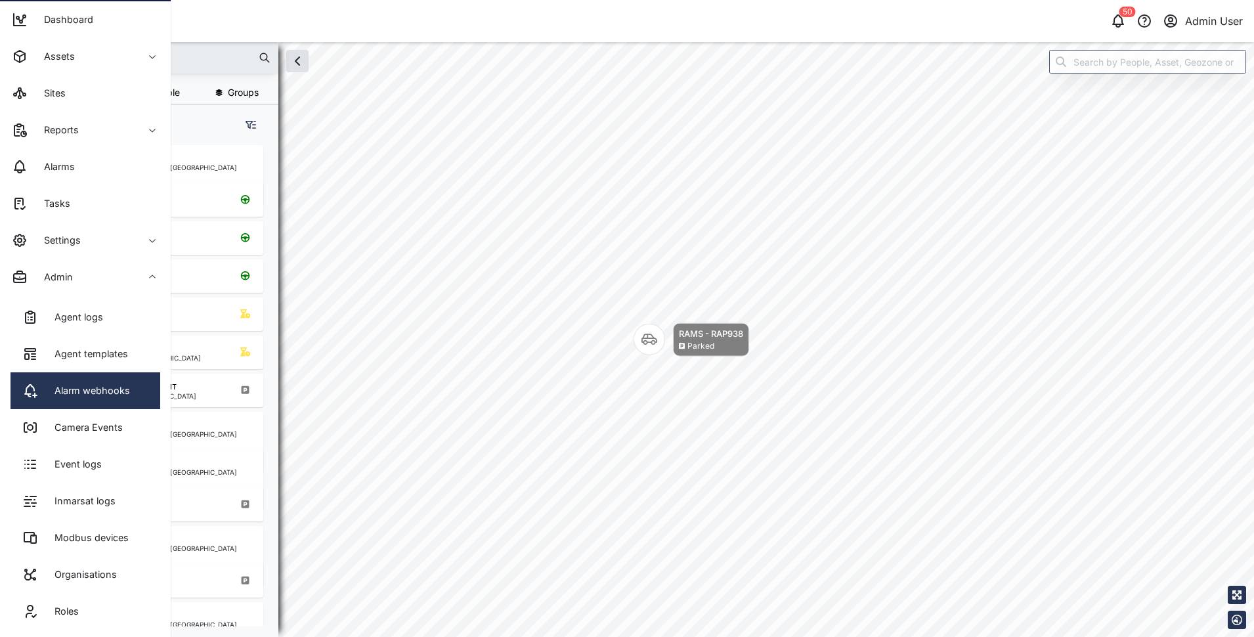
scroll to position [197, 0]
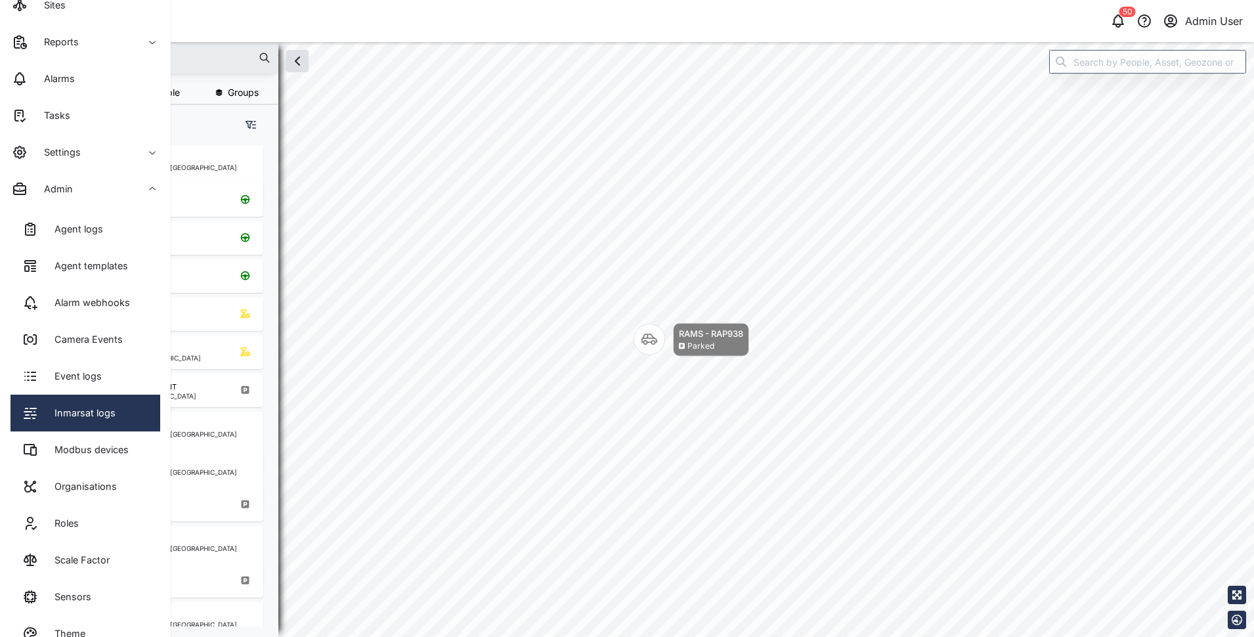
click at [79, 422] on link "Inmarsat logs" at bounding box center [86, 413] width 150 height 37
